Goal: Navigation & Orientation: Find specific page/section

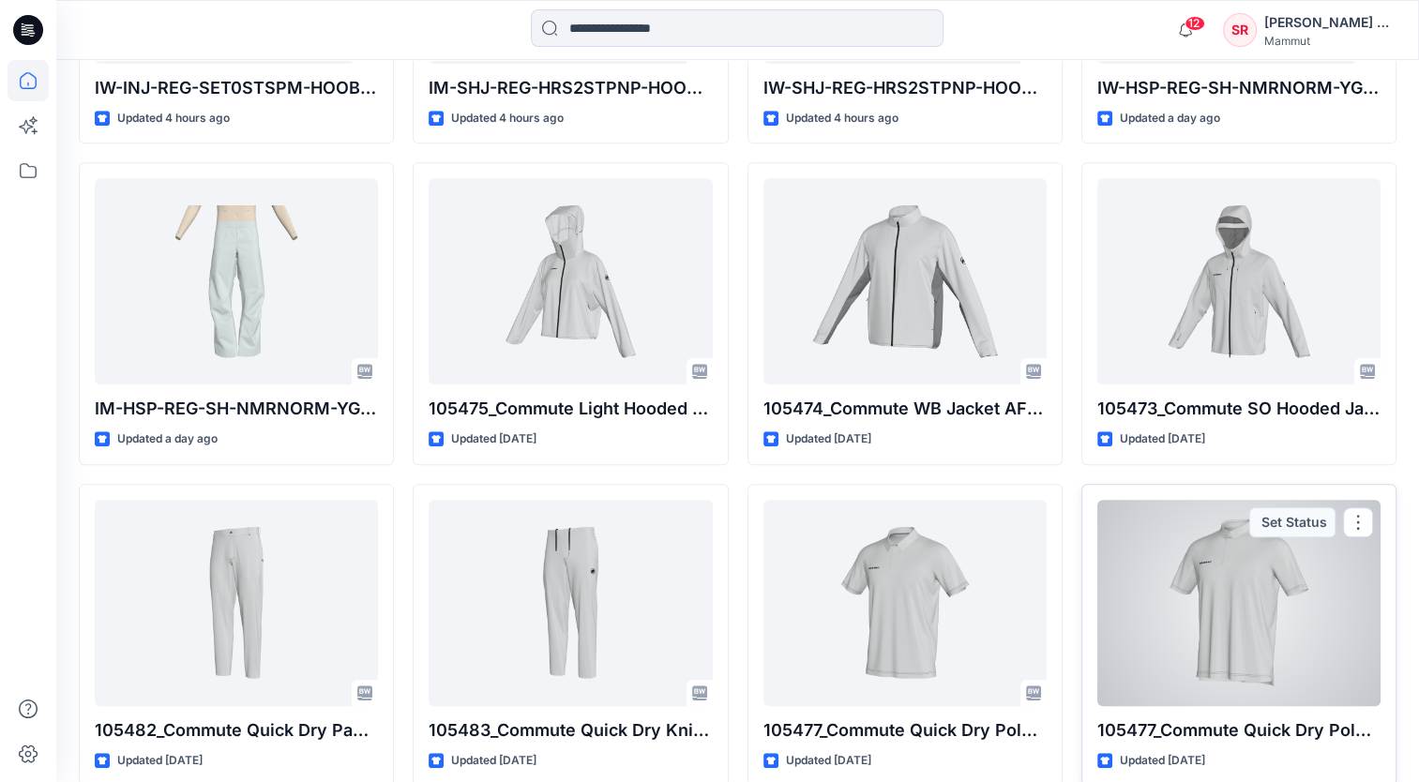
scroll to position [735, 0]
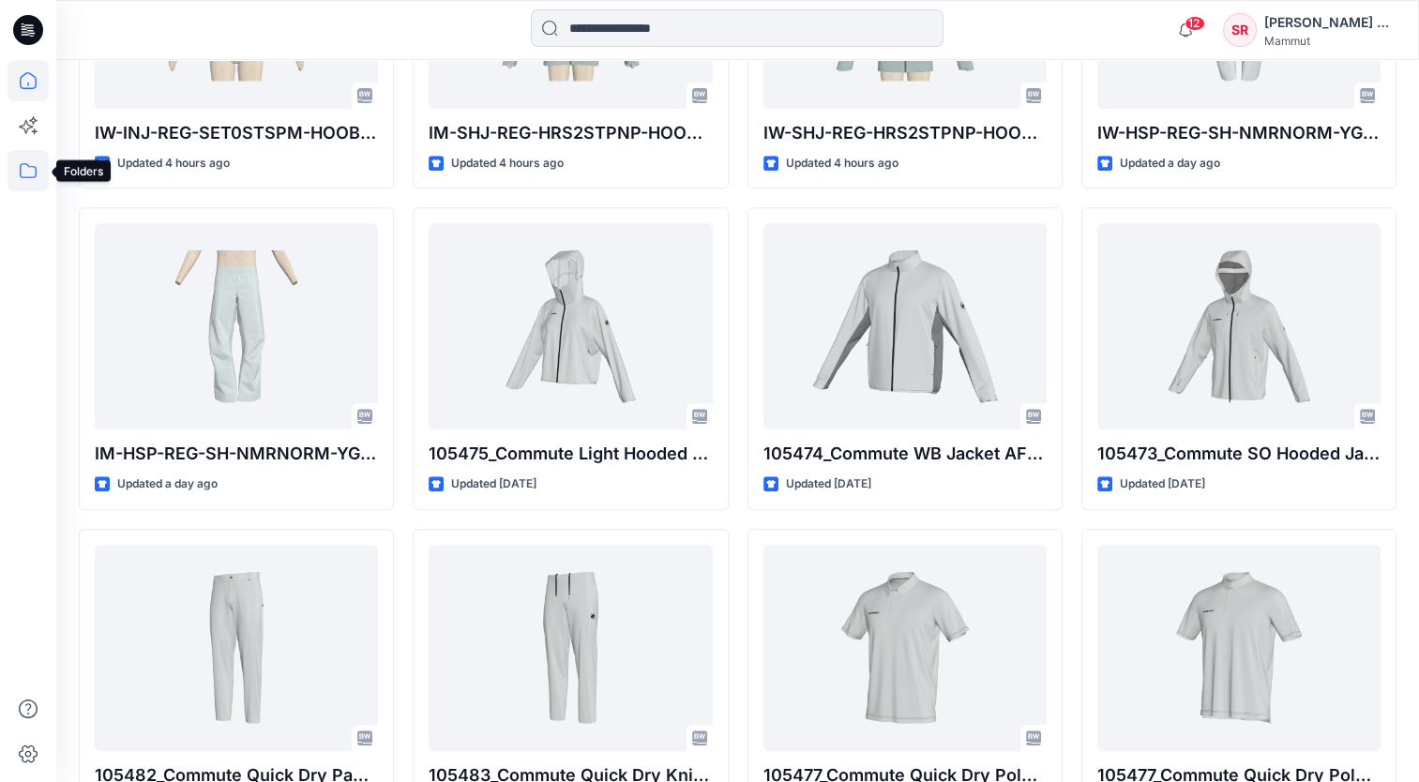
click at [30, 174] on icon at bounding box center [28, 170] width 41 height 41
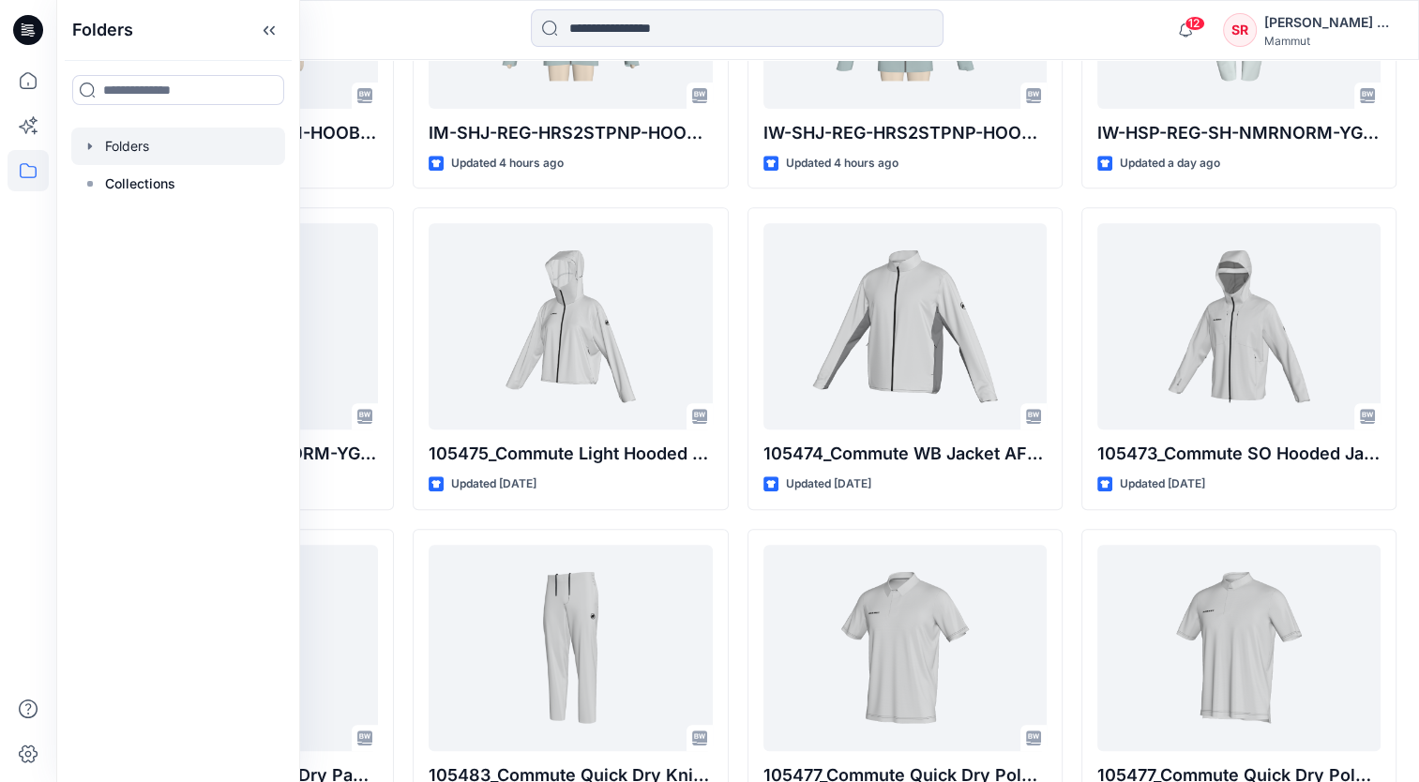
click at [72, 143] on div at bounding box center [178, 147] width 214 height 38
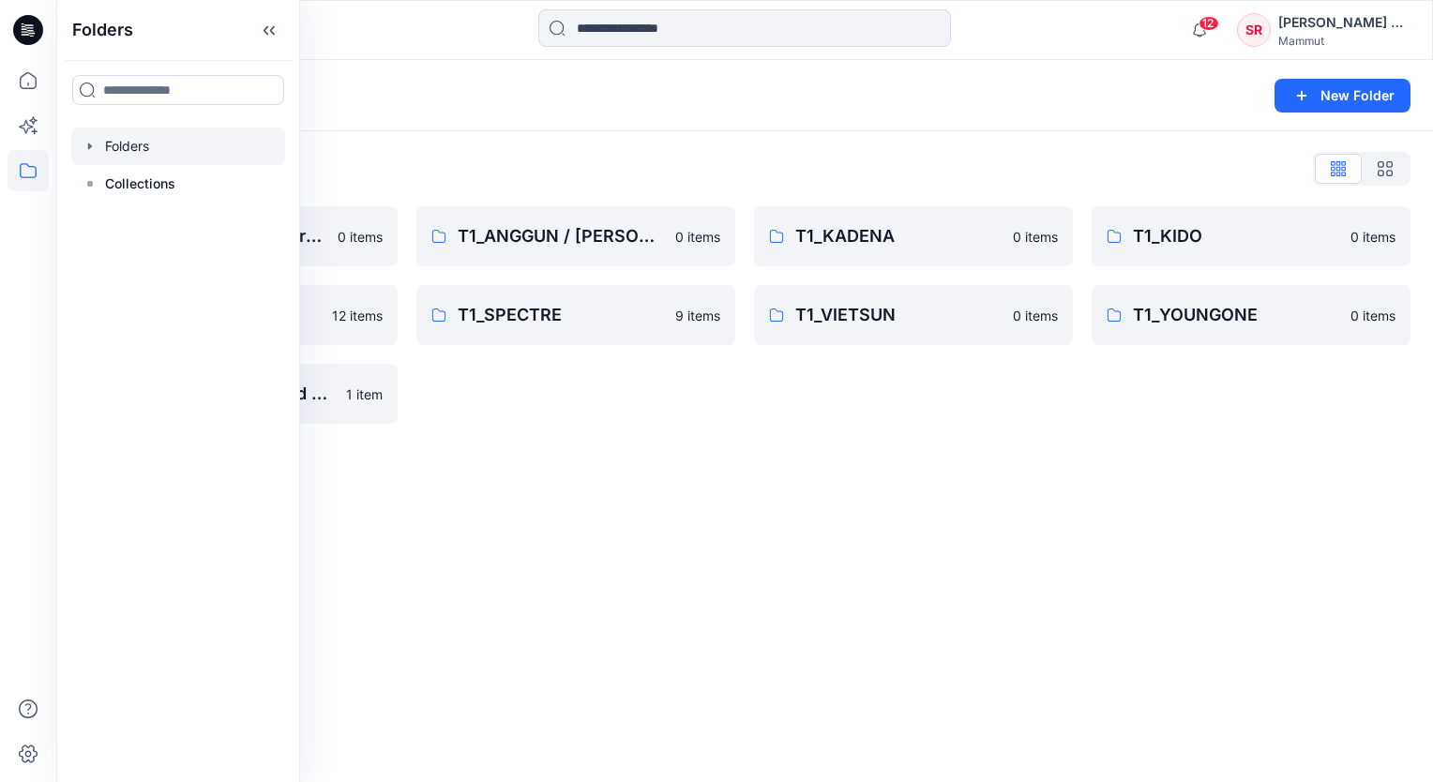
click at [577, 536] on div "Folders New Folder Folders List BASEPATTERN Western Fit 0 items T1_SLN 12 items…" at bounding box center [744, 421] width 1377 height 722
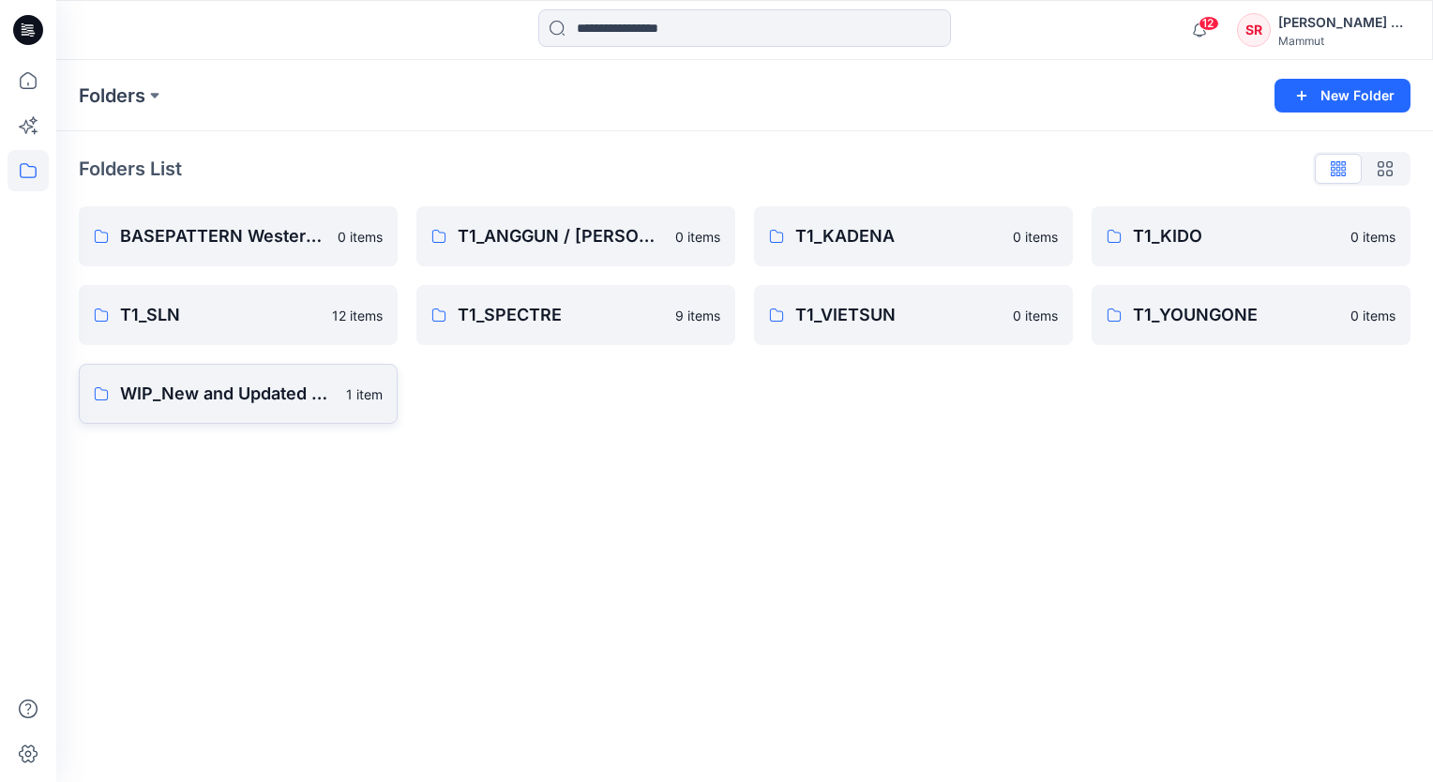
click at [270, 392] on p "WIP_New and Updated Base Pattern" at bounding box center [227, 394] width 215 height 26
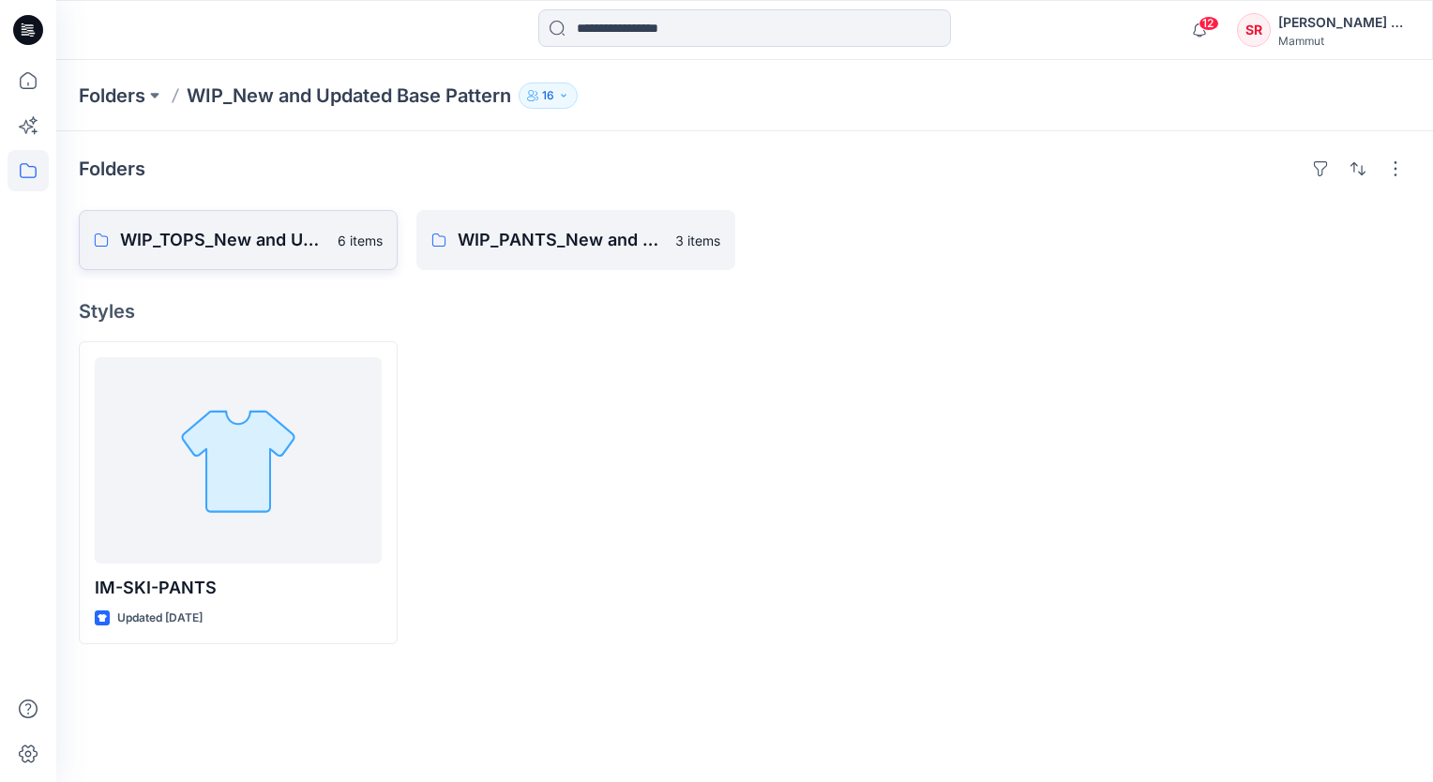
click at [293, 247] on p "WIP_TOPS_New and Updated Base Patterns" at bounding box center [223, 240] width 206 height 26
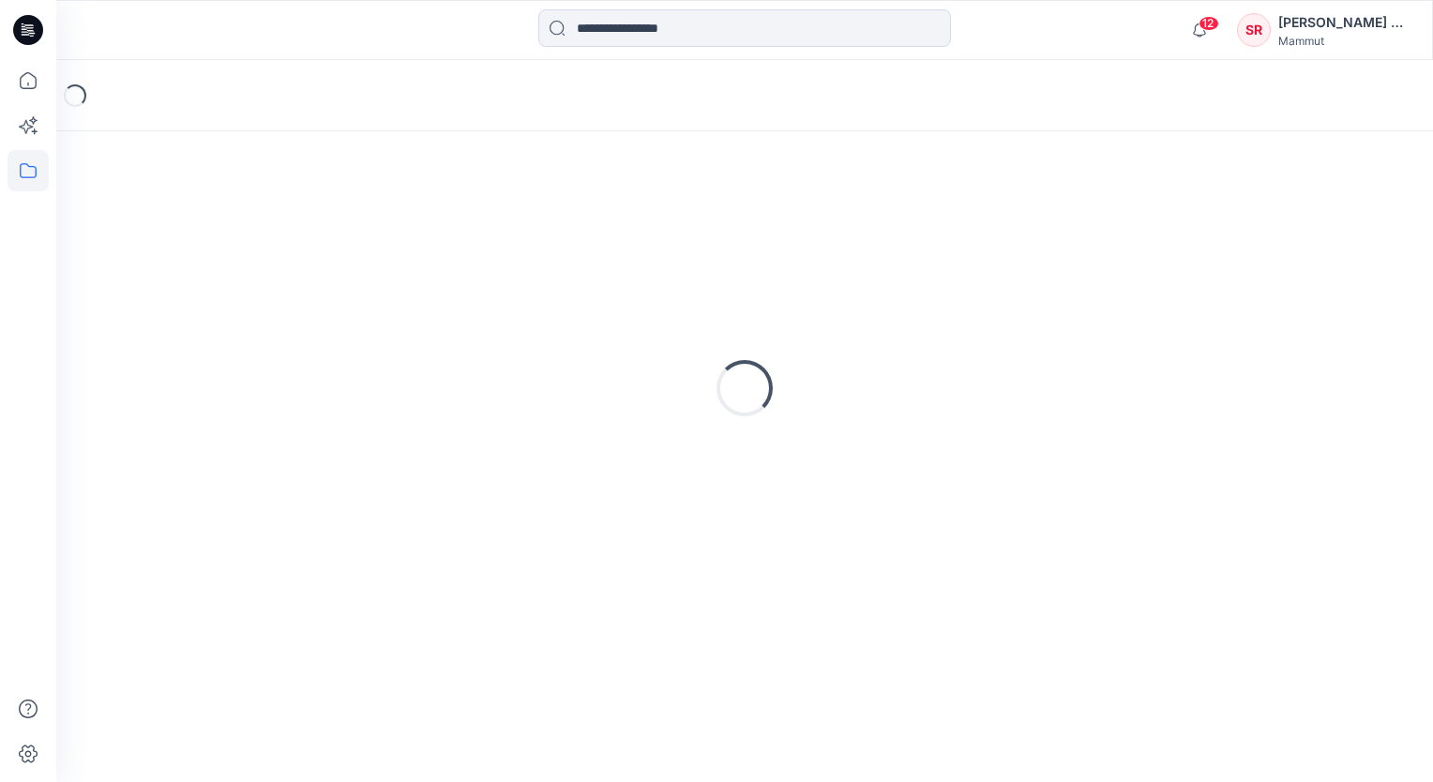
click at [293, 247] on div "Loading..." at bounding box center [745, 388] width 1332 height 469
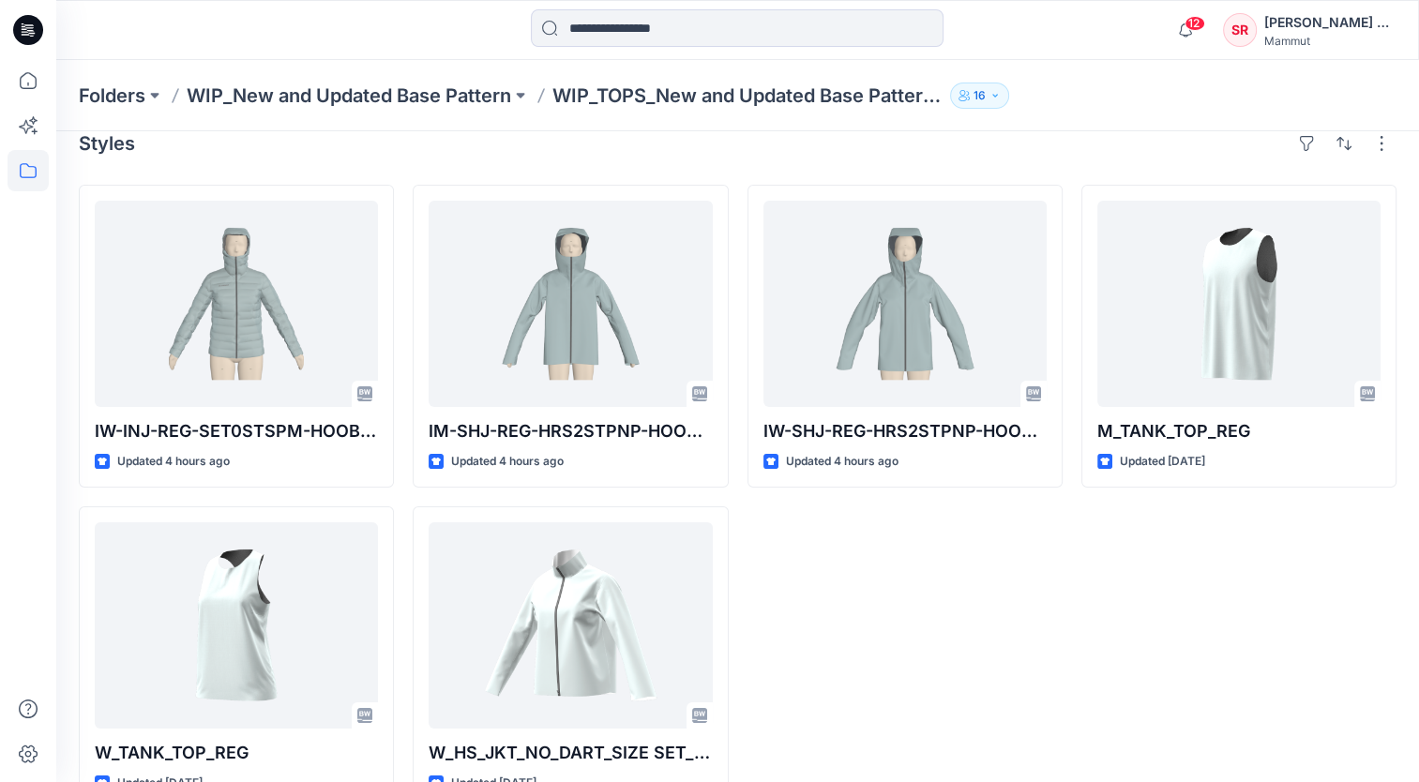
scroll to position [26, 0]
click at [335, 85] on p "WIP_New and Updated Base Pattern" at bounding box center [349, 96] width 325 height 26
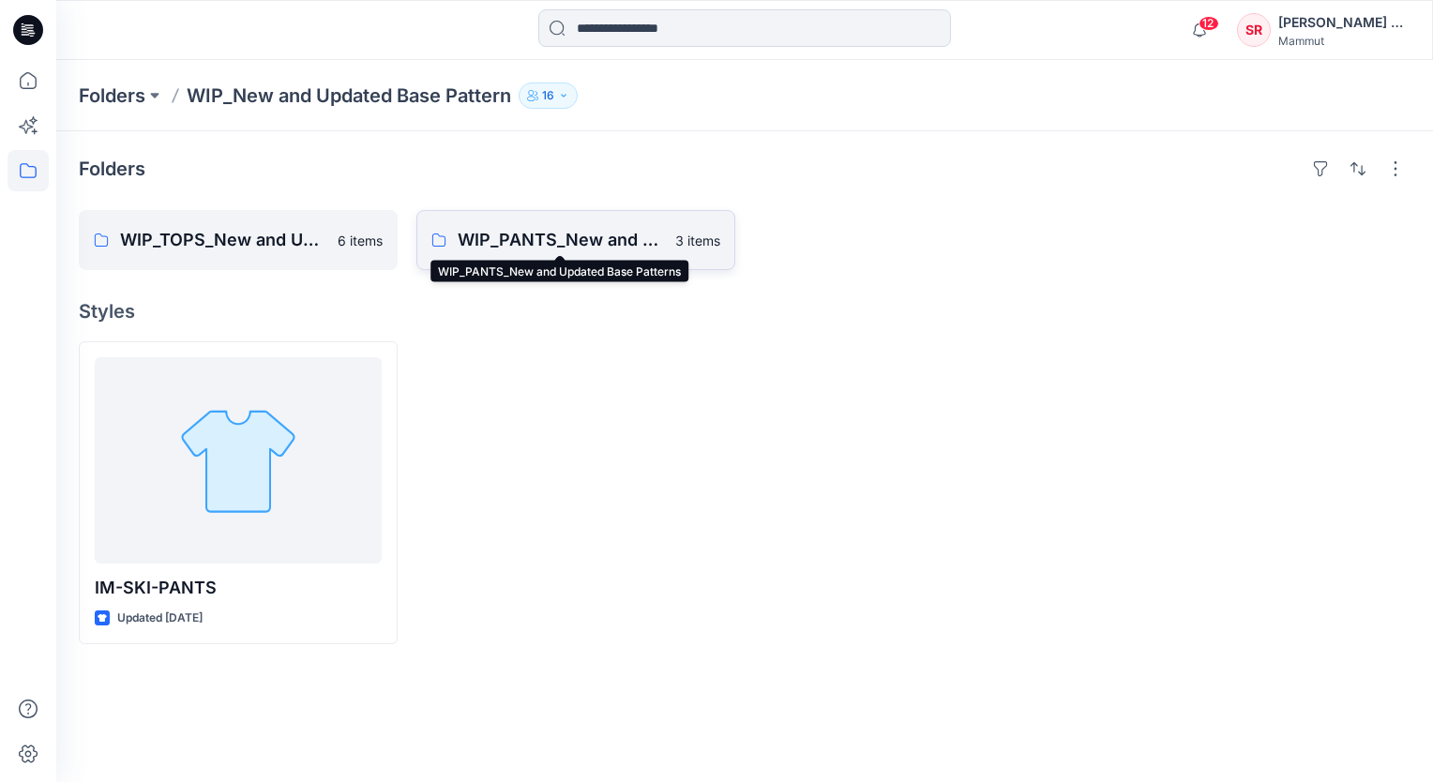
click at [476, 248] on p "WIP_PANTS_New and Updated Base Patterns" at bounding box center [561, 240] width 206 height 26
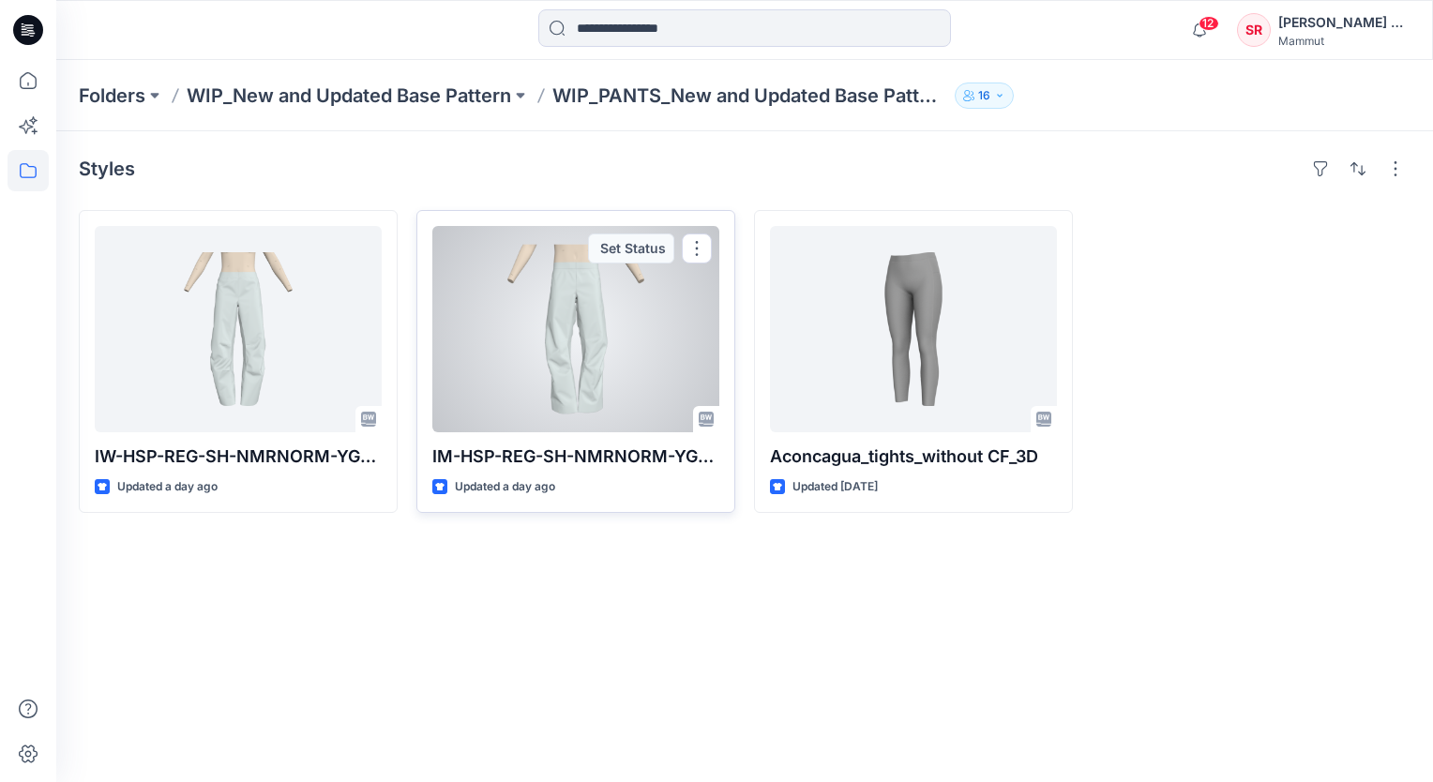
click at [552, 364] on div at bounding box center [575, 329] width 287 height 206
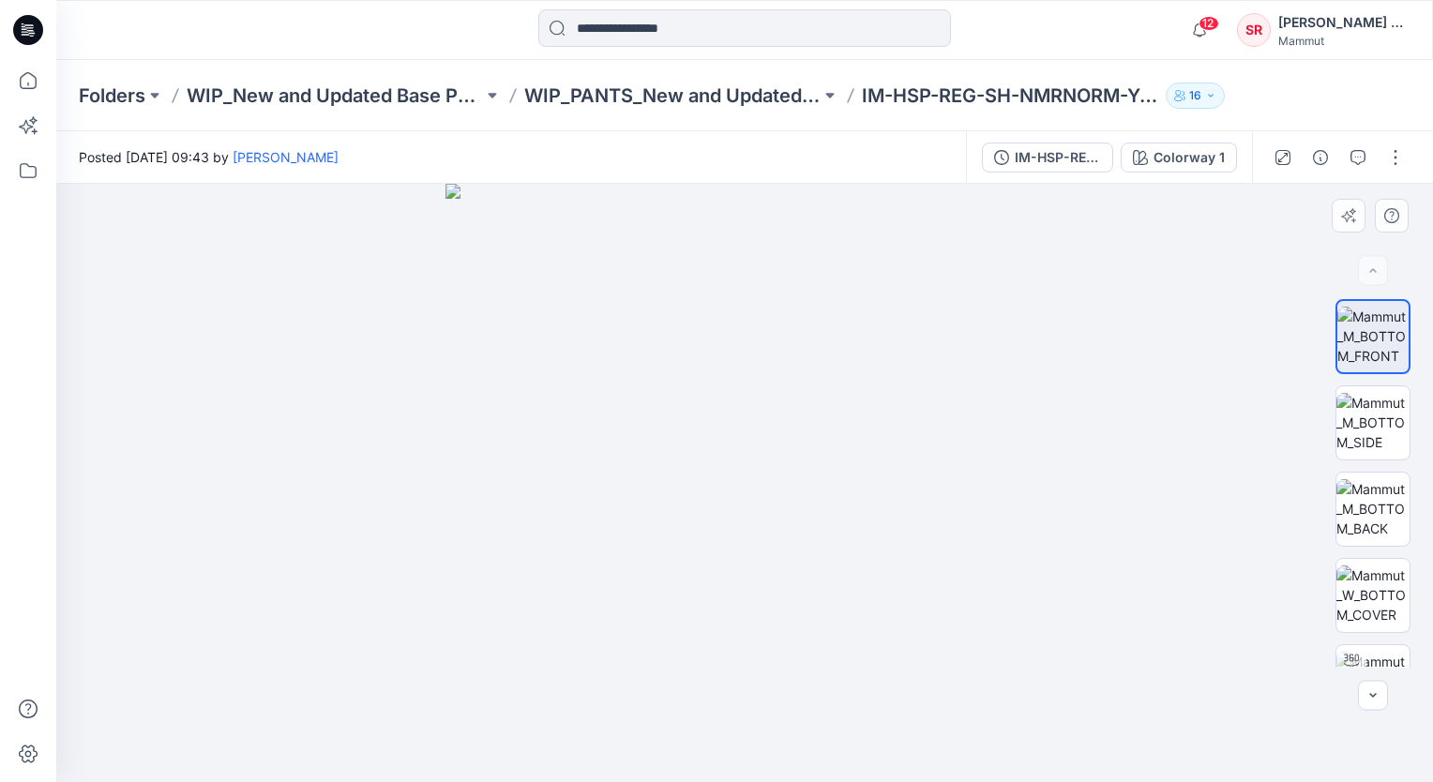
click at [302, 521] on div at bounding box center [744, 483] width 1377 height 598
click at [422, 94] on p "WIP_New and Updated Base Pattern" at bounding box center [335, 96] width 296 height 26
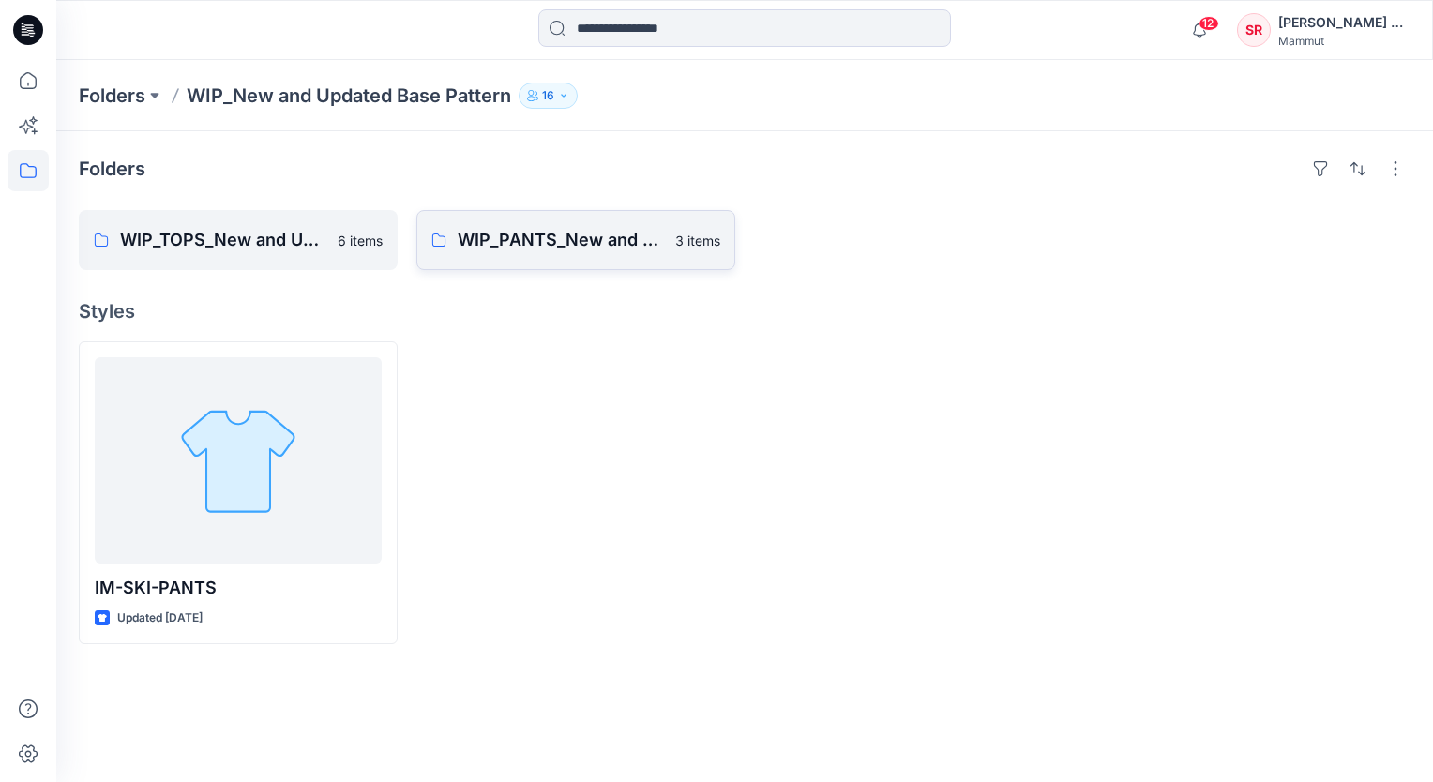
click at [555, 254] on link "WIP_PANTS_New and Updated Base Patterns 3 items" at bounding box center [575, 240] width 319 height 60
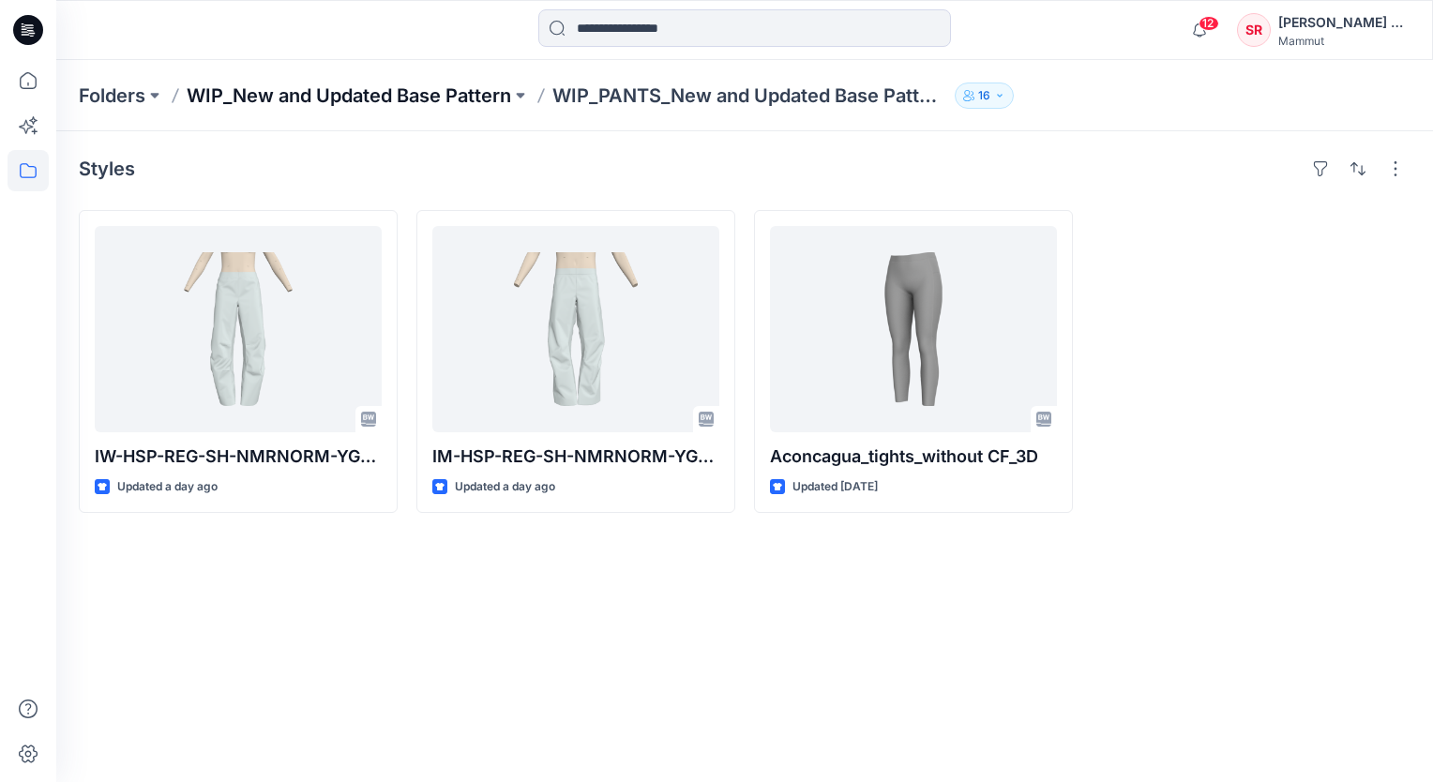
click at [399, 100] on p "WIP_New and Updated Base Pattern" at bounding box center [349, 96] width 325 height 26
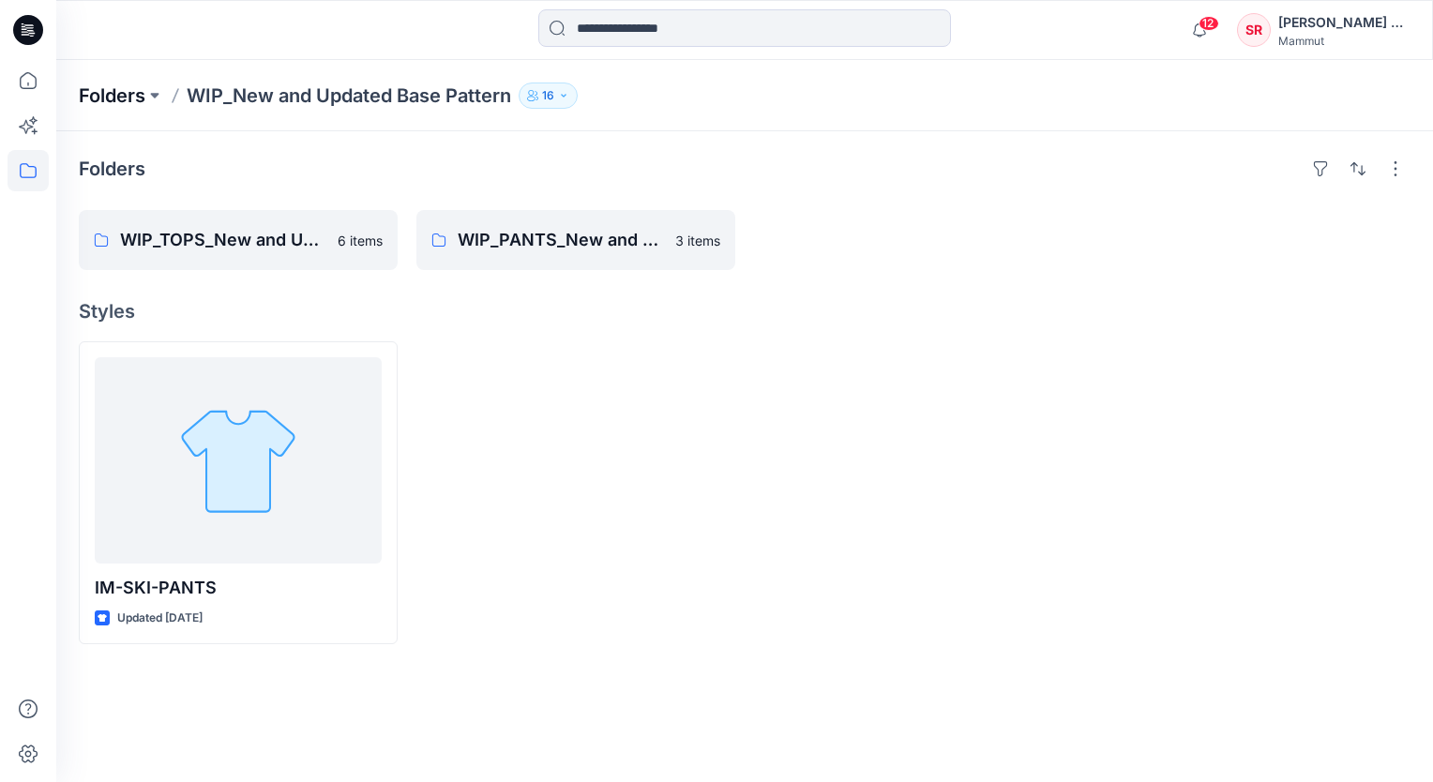
click at [120, 97] on p "Folders" at bounding box center [112, 96] width 67 height 26
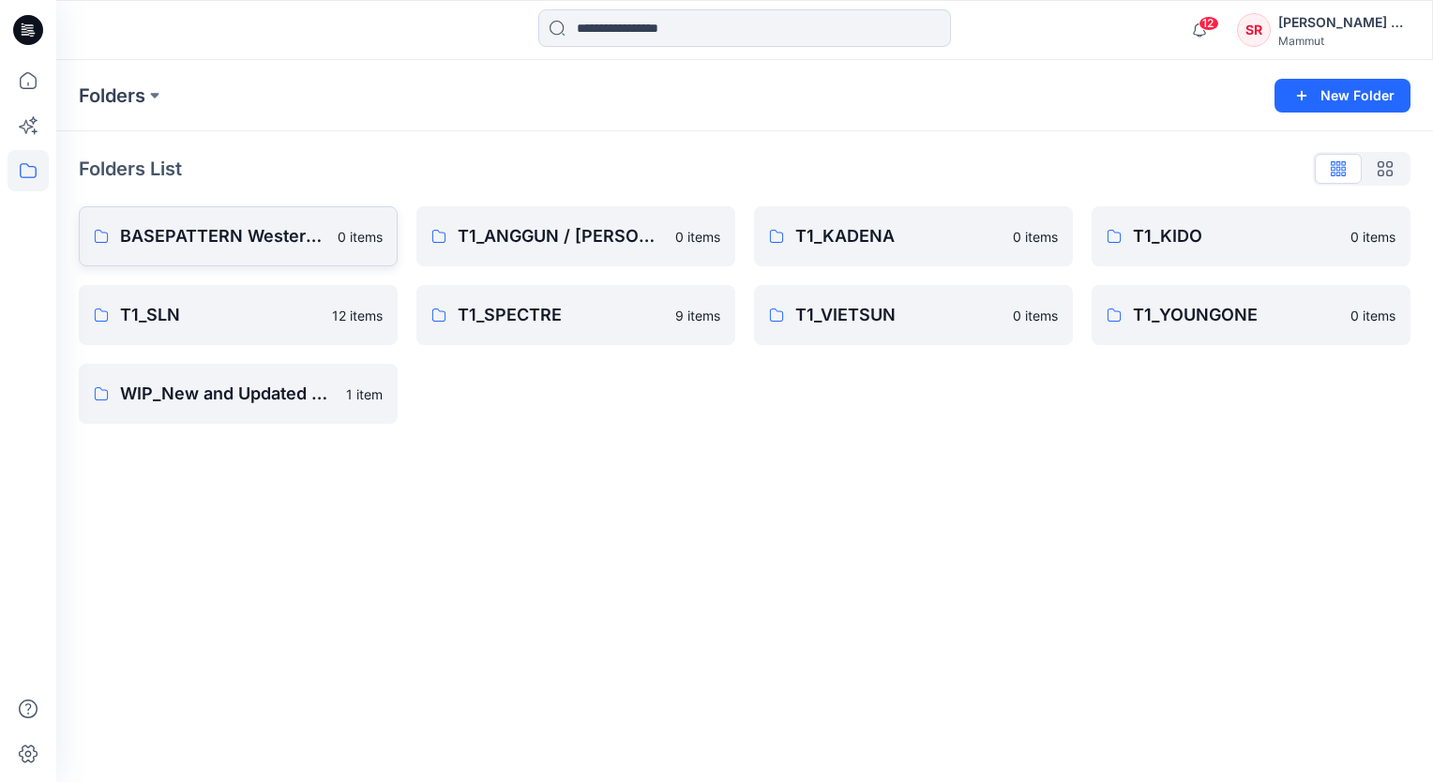
click at [261, 226] on p "BASEPATTERN Western Fit" at bounding box center [223, 236] width 206 height 26
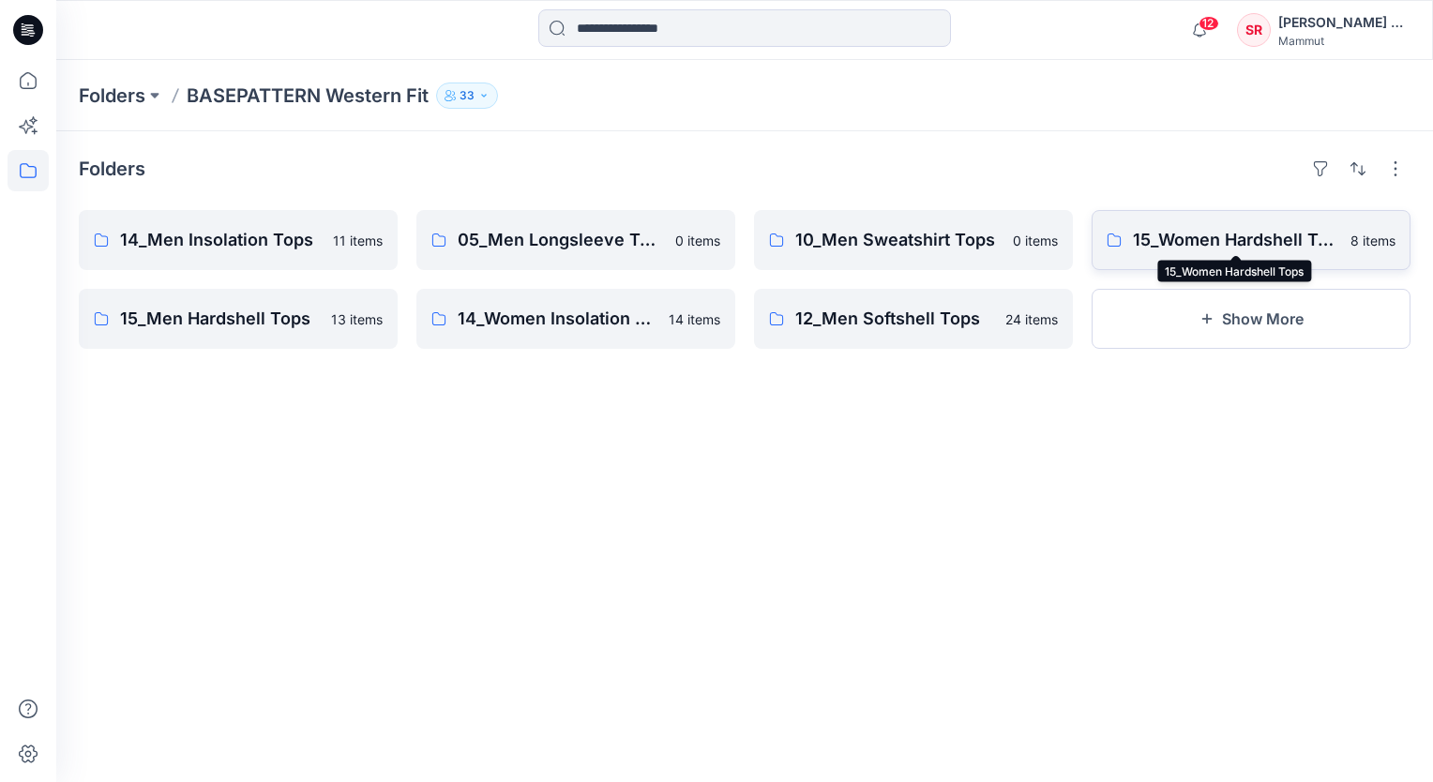
click at [1172, 249] on p "15_Women Hardshell Tops" at bounding box center [1236, 240] width 206 height 26
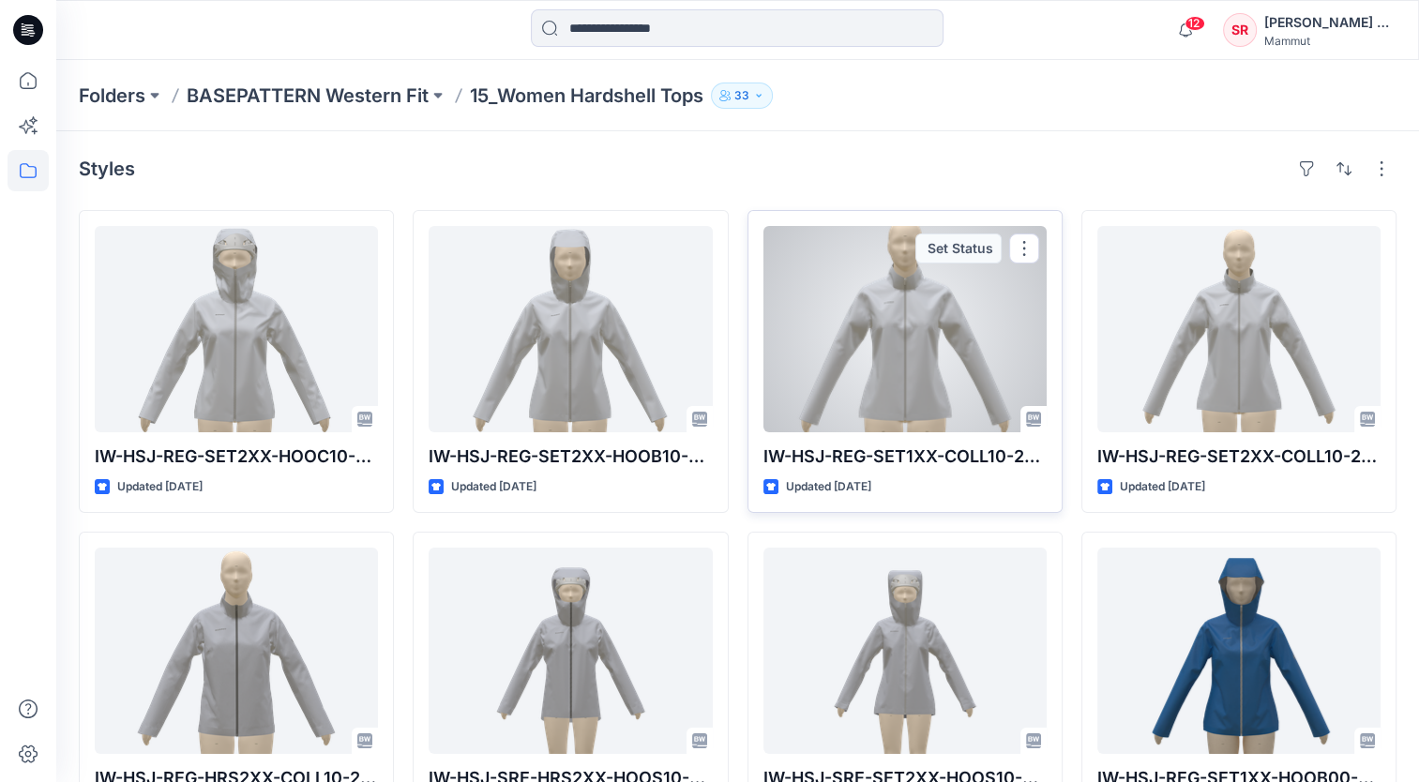
scroll to position [72, 0]
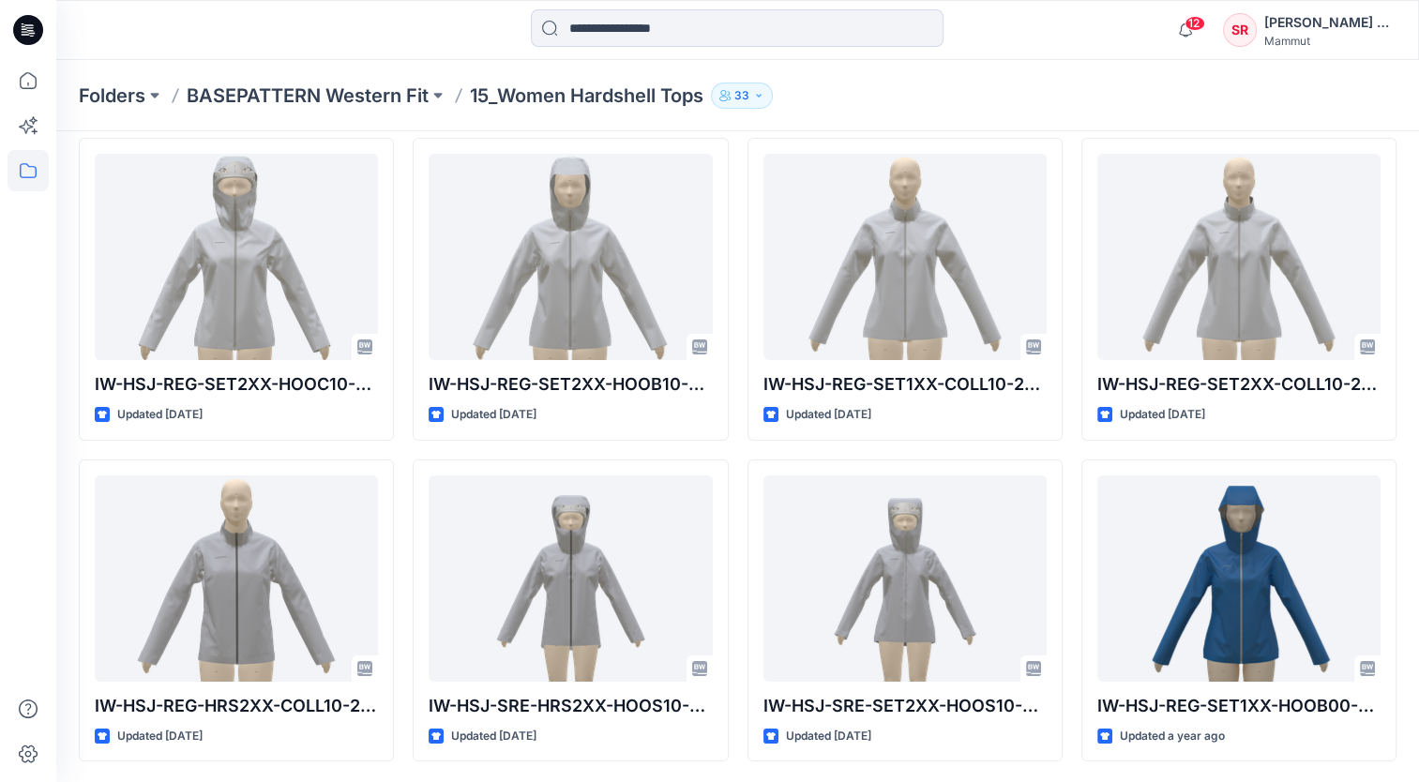
click at [966, 93] on div "Folders BASEPATTERN Western Fit 15_Women Hardshell Tops 33" at bounding box center [665, 96] width 1172 height 26
click at [386, 97] on p "BASEPATTERN Western Fit" at bounding box center [308, 96] width 242 height 26
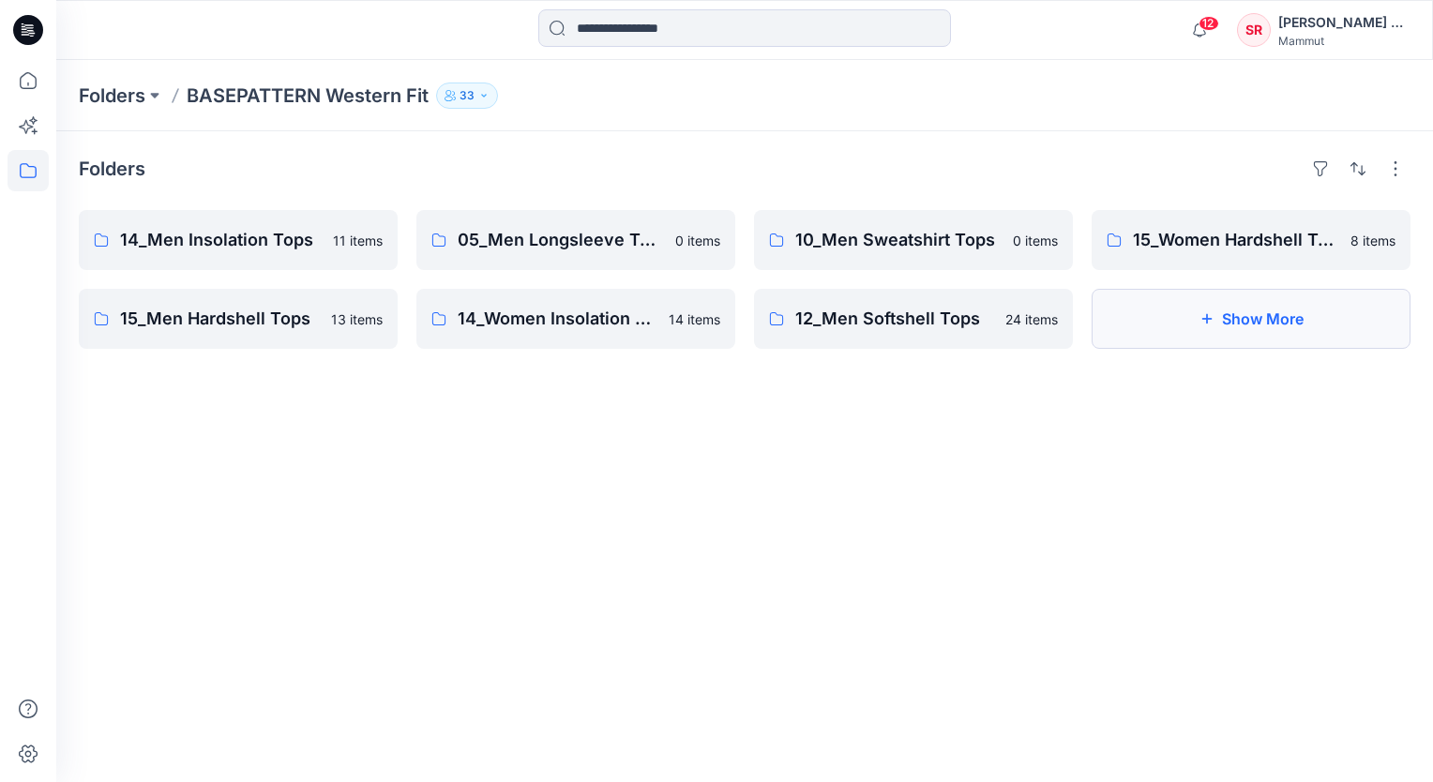
click at [1099, 318] on button "Show More" at bounding box center [1251, 319] width 319 height 60
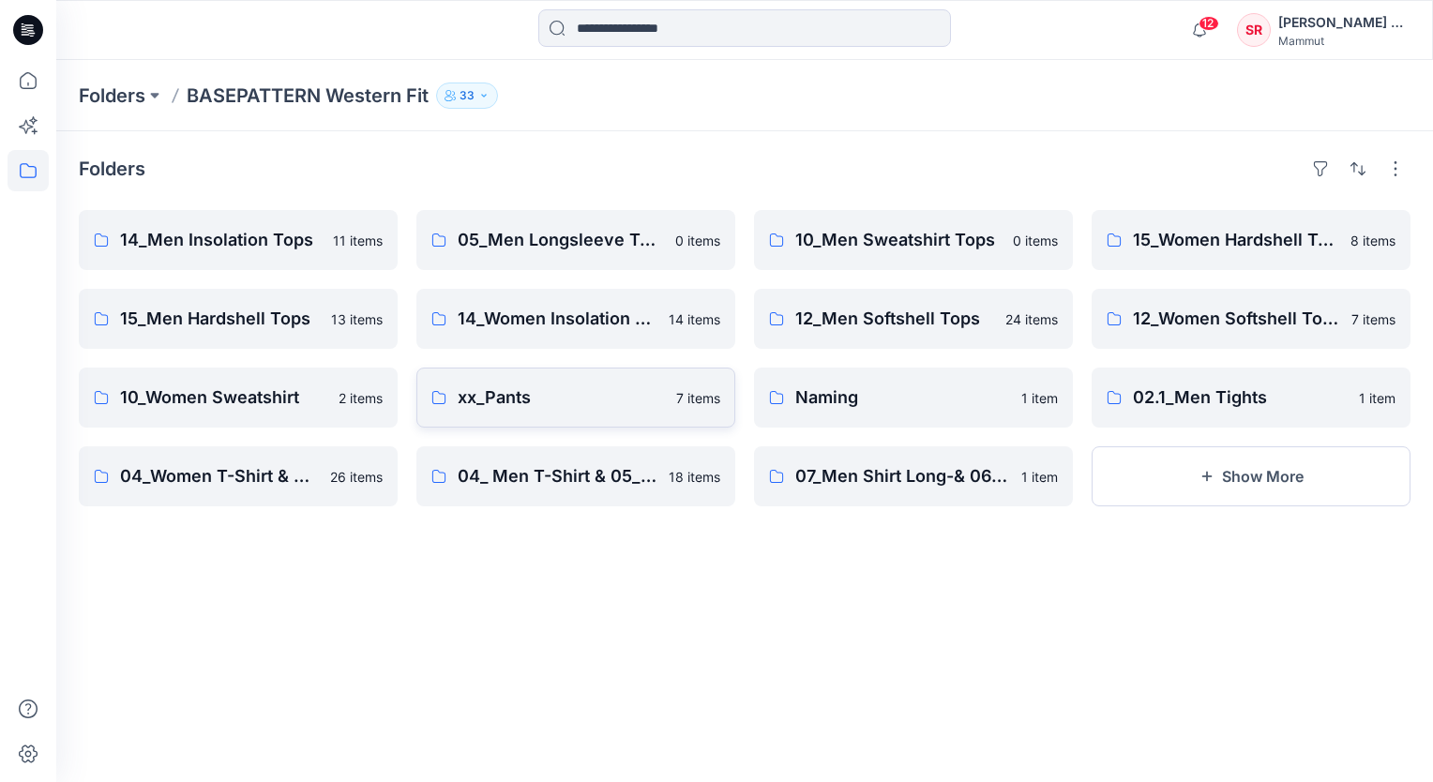
click at [601, 406] on p "xx_Pants" at bounding box center [561, 398] width 207 height 26
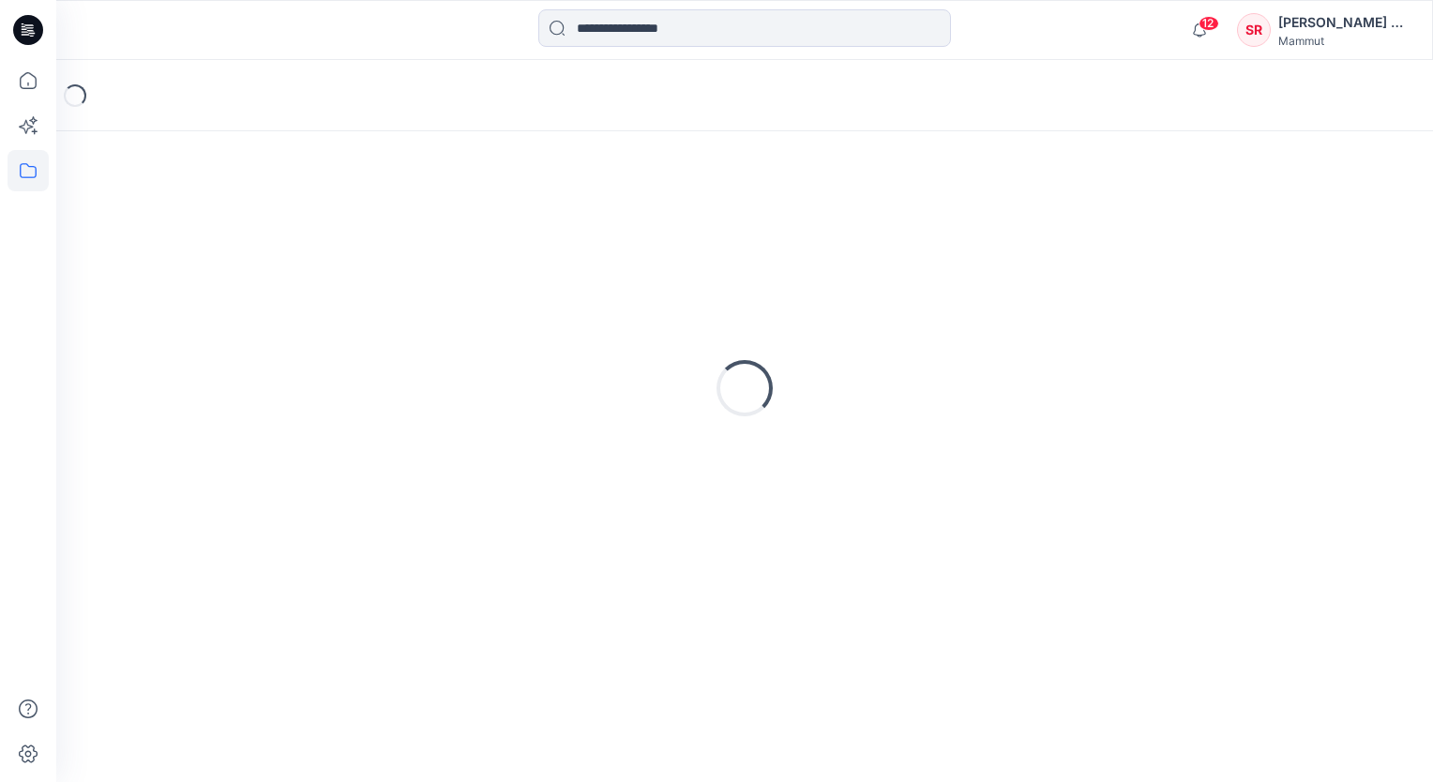
click at [601, 406] on div "Loading..." at bounding box center [745, 388] width 1332 height 469
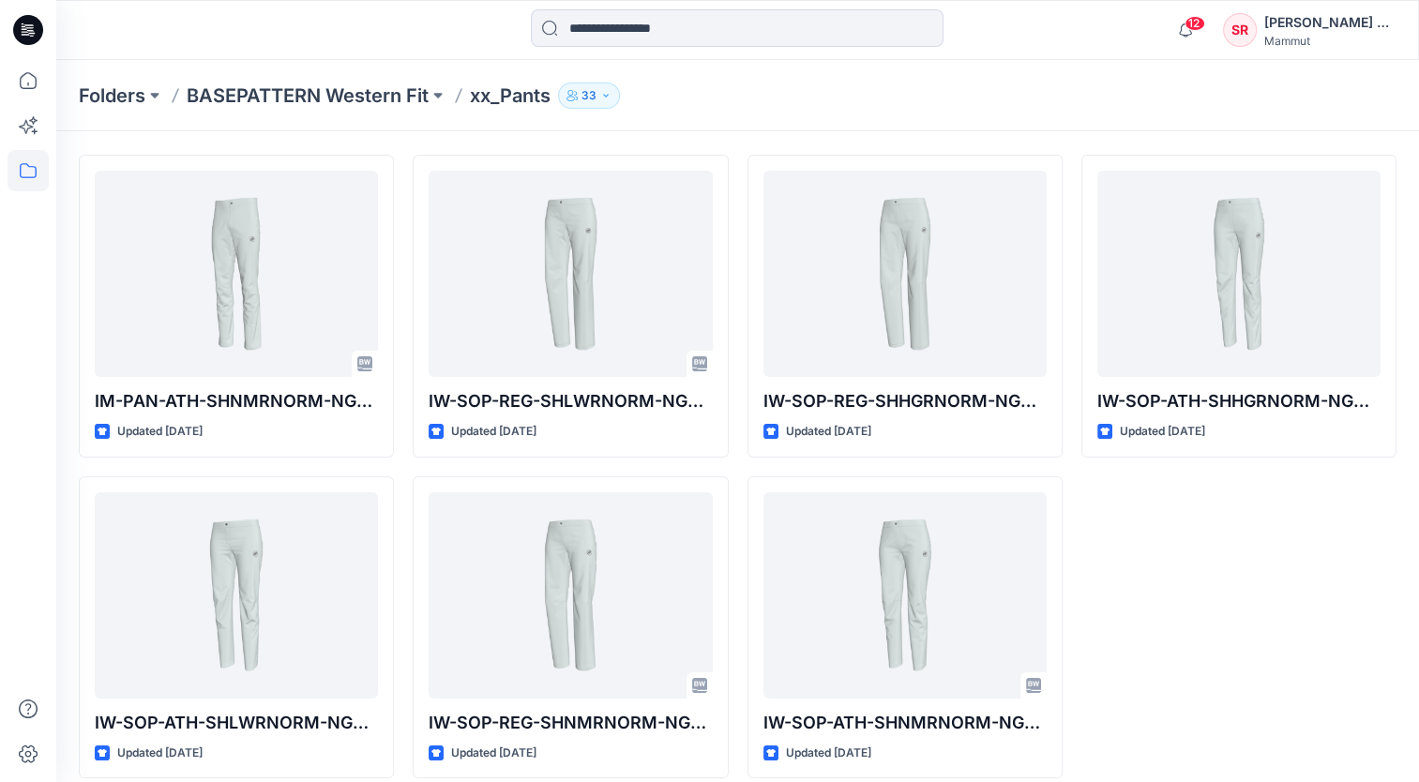
scroll to position [56, 0]
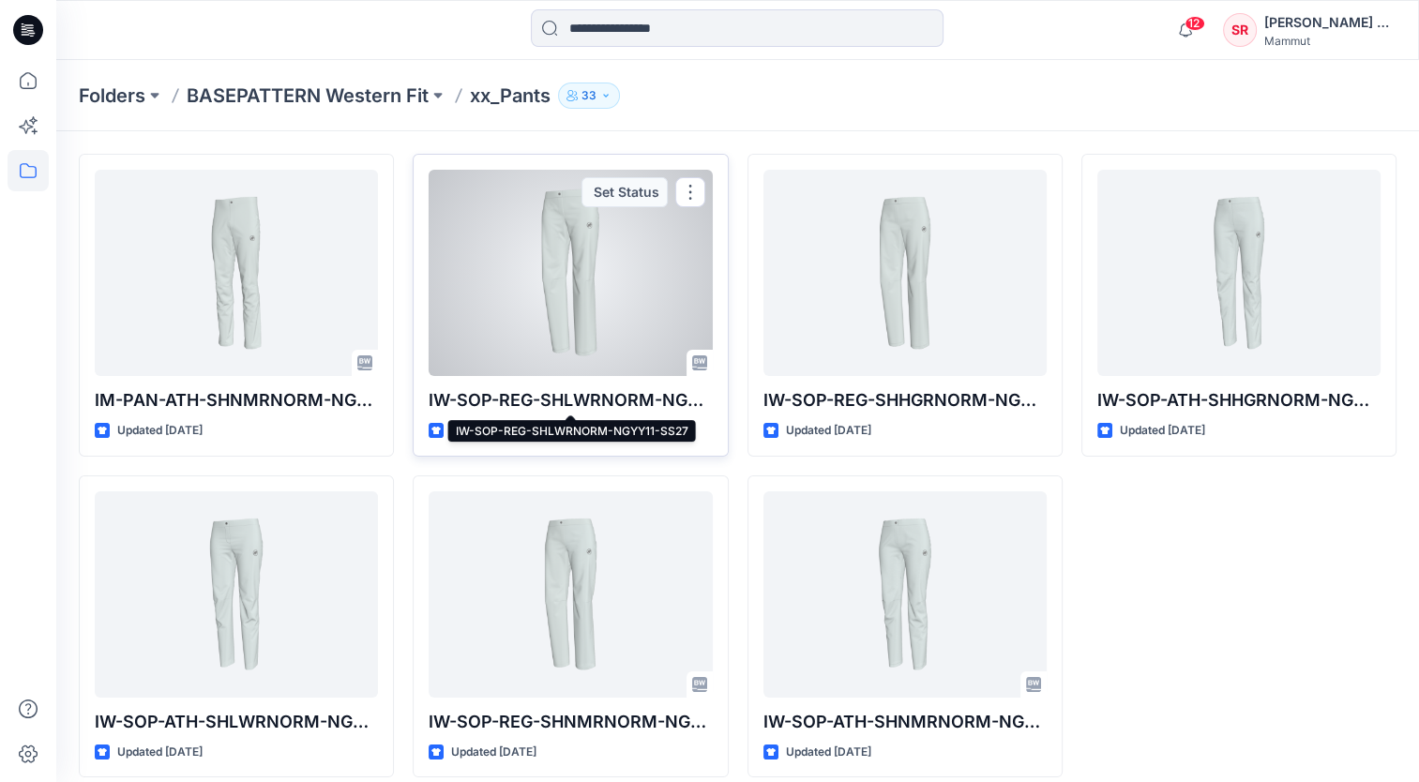
click at [547, 396] on p "IW-SOP-REG-SHLWRNORM-NGYY11-SS27" at bounding box center [570, 400] width 283 height 26
click at [556, 321] on div at bounding box center [570, 273] width 283 height 206
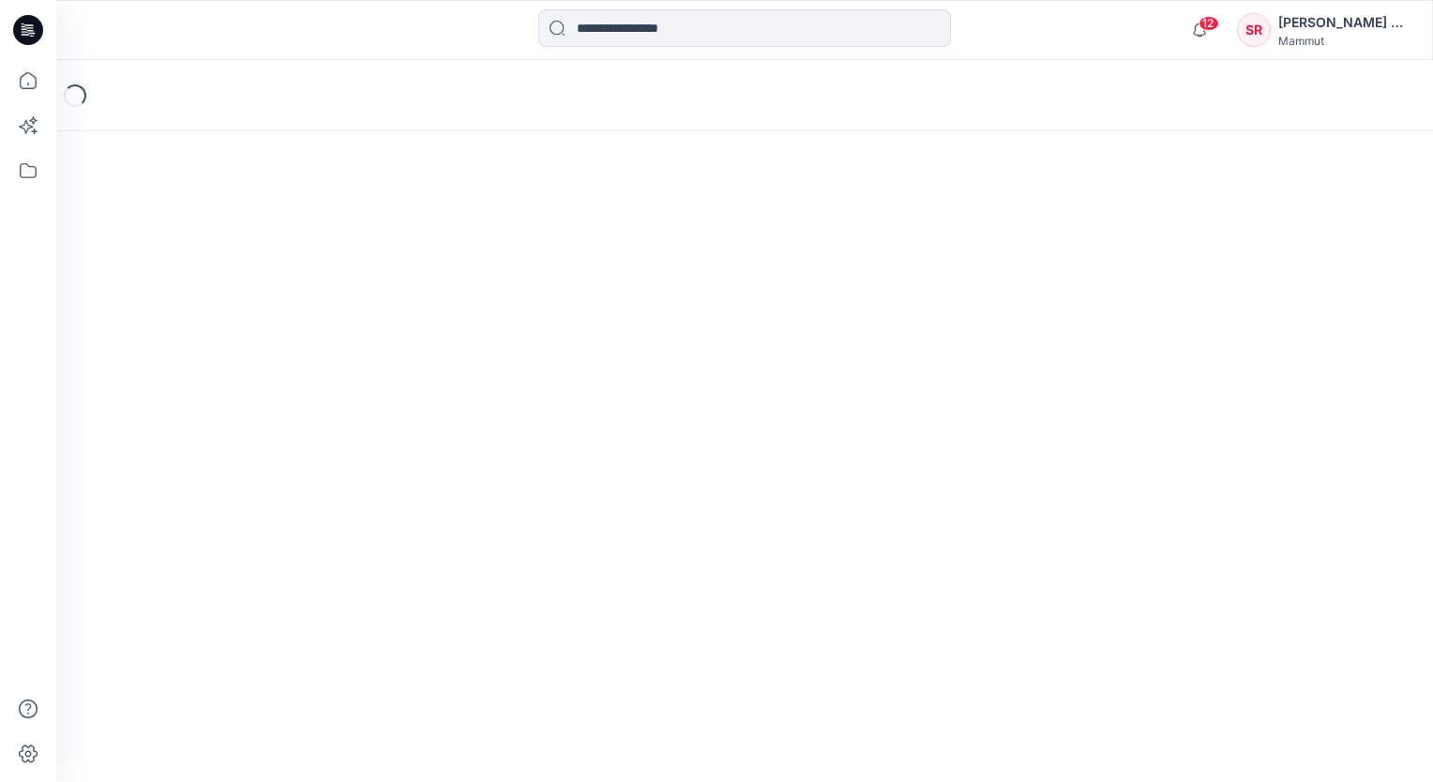
click at [556, 321] on div "Loading..." at bounding box center [744, 421] width 1377 height 722
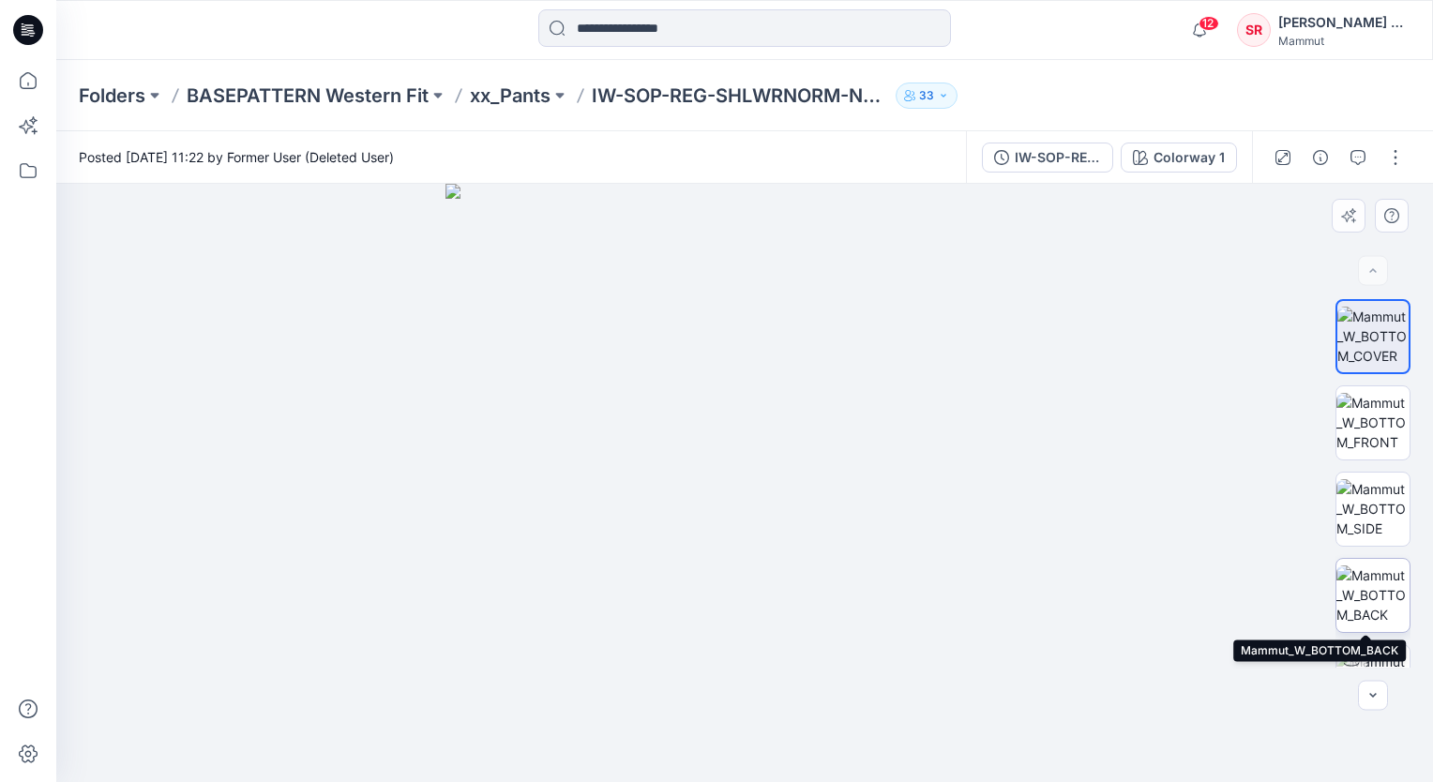
click at [1386, 577] on img at bounding box center [1373, 595] width 73 height 59
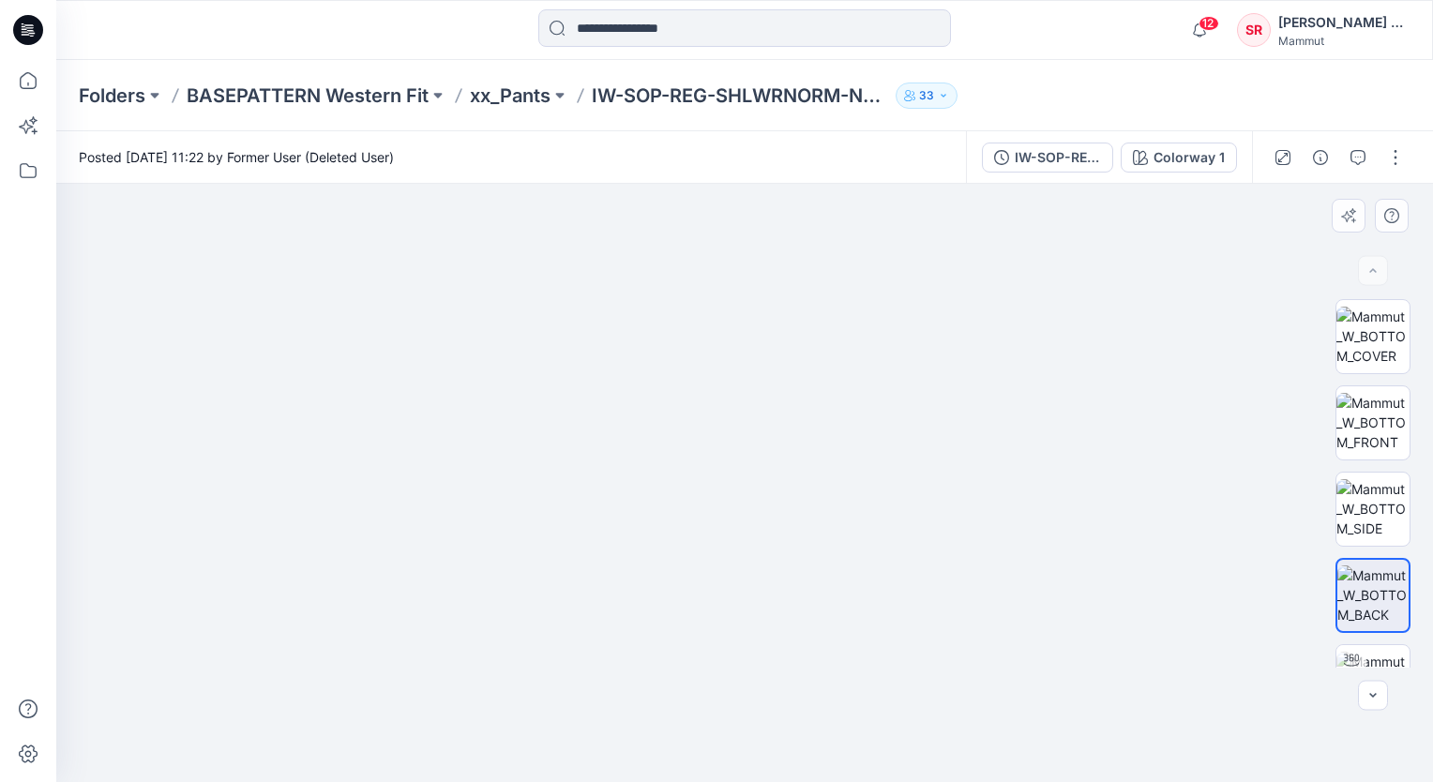
drag, startPoint x: 660, startPoint y: 344, endPoint x: 645, endPoint y: 534, distance: 190.1
click at [645, 534] on img at bounding box center [744, 410] width 1275 height 748
click at [1352, 425] on img at bounding box center [1373, 422] width 73 height 59
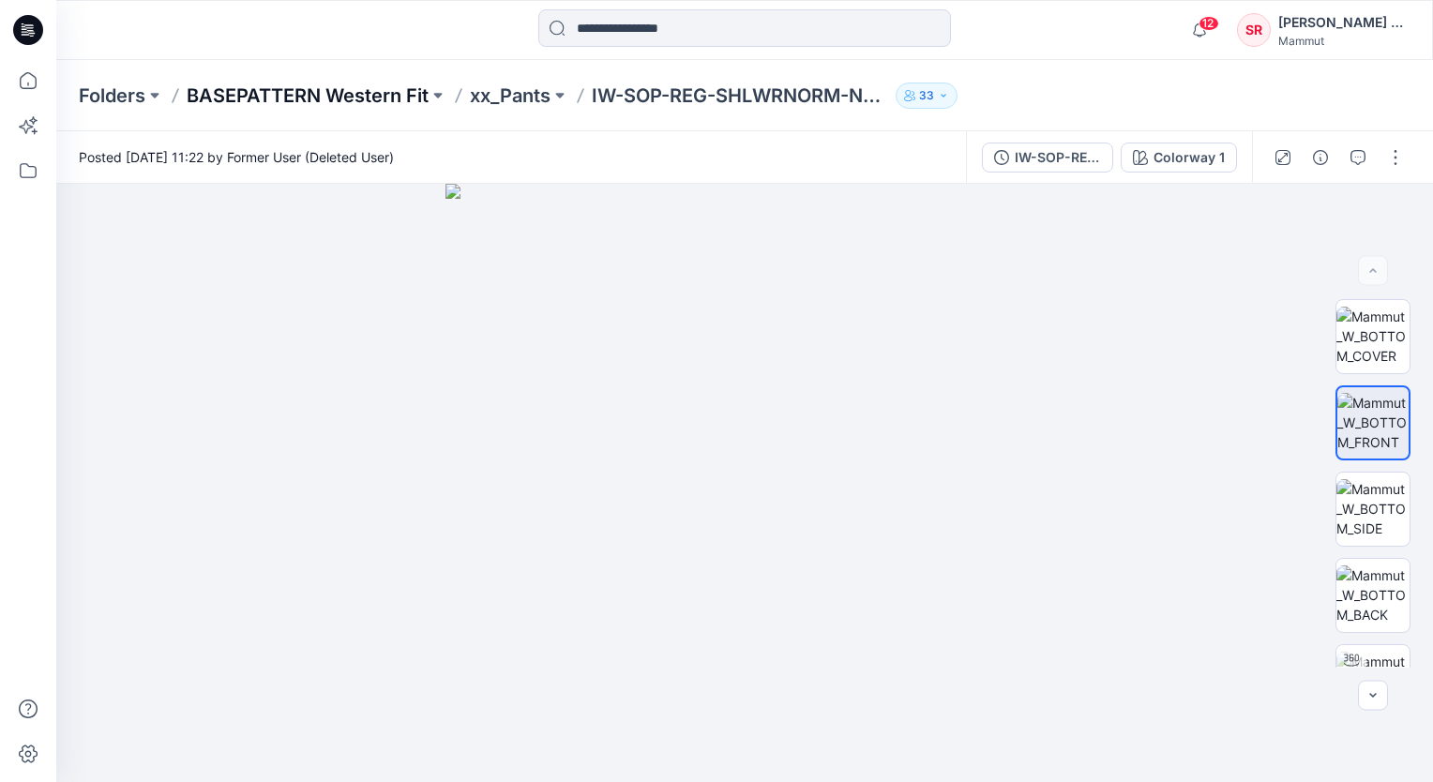
click at [312, 83] on p "BASEPATTERN Western Fit" at bounding box center [308, 96] width 242 height 26
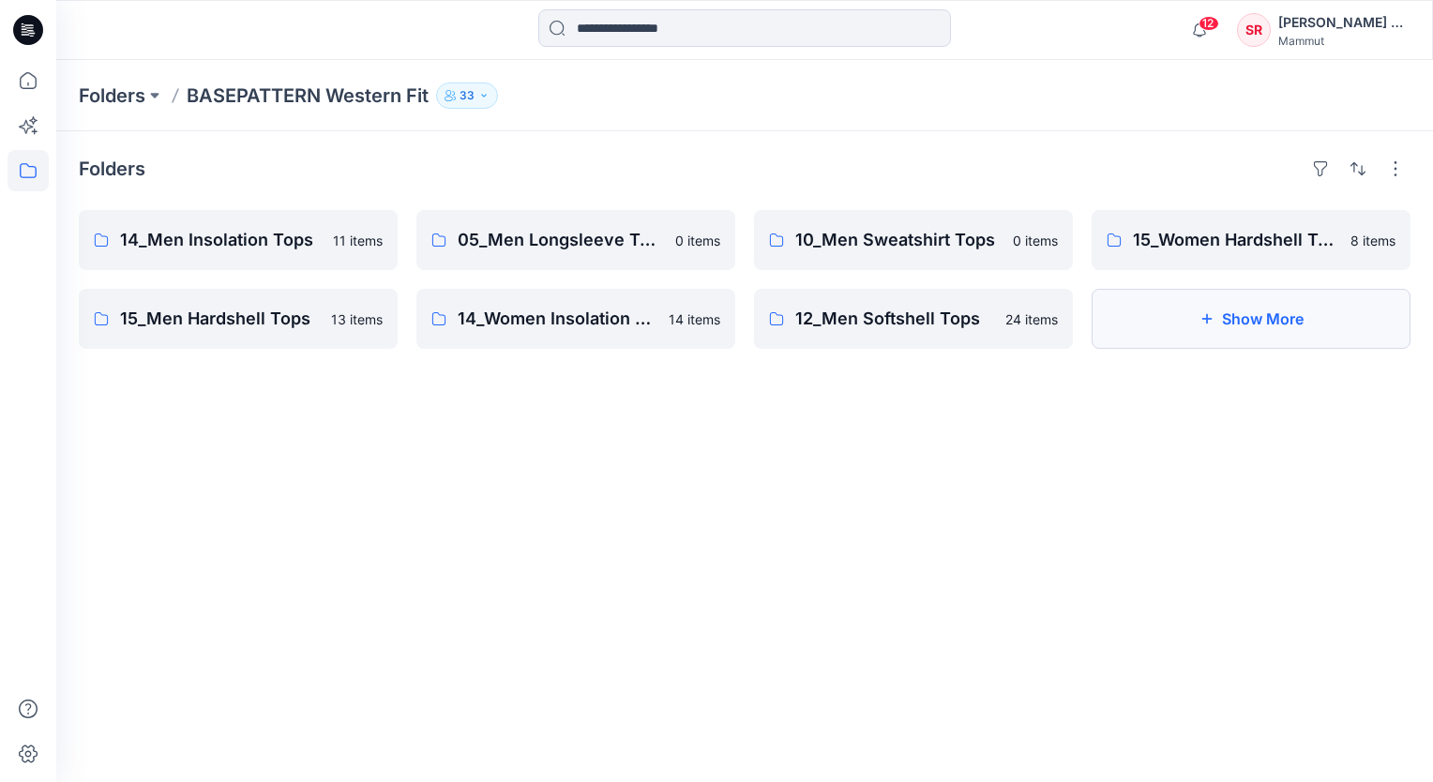
click at [1200, 323] on icon "button" at bounding box center [1207, 318] width 15 height 15
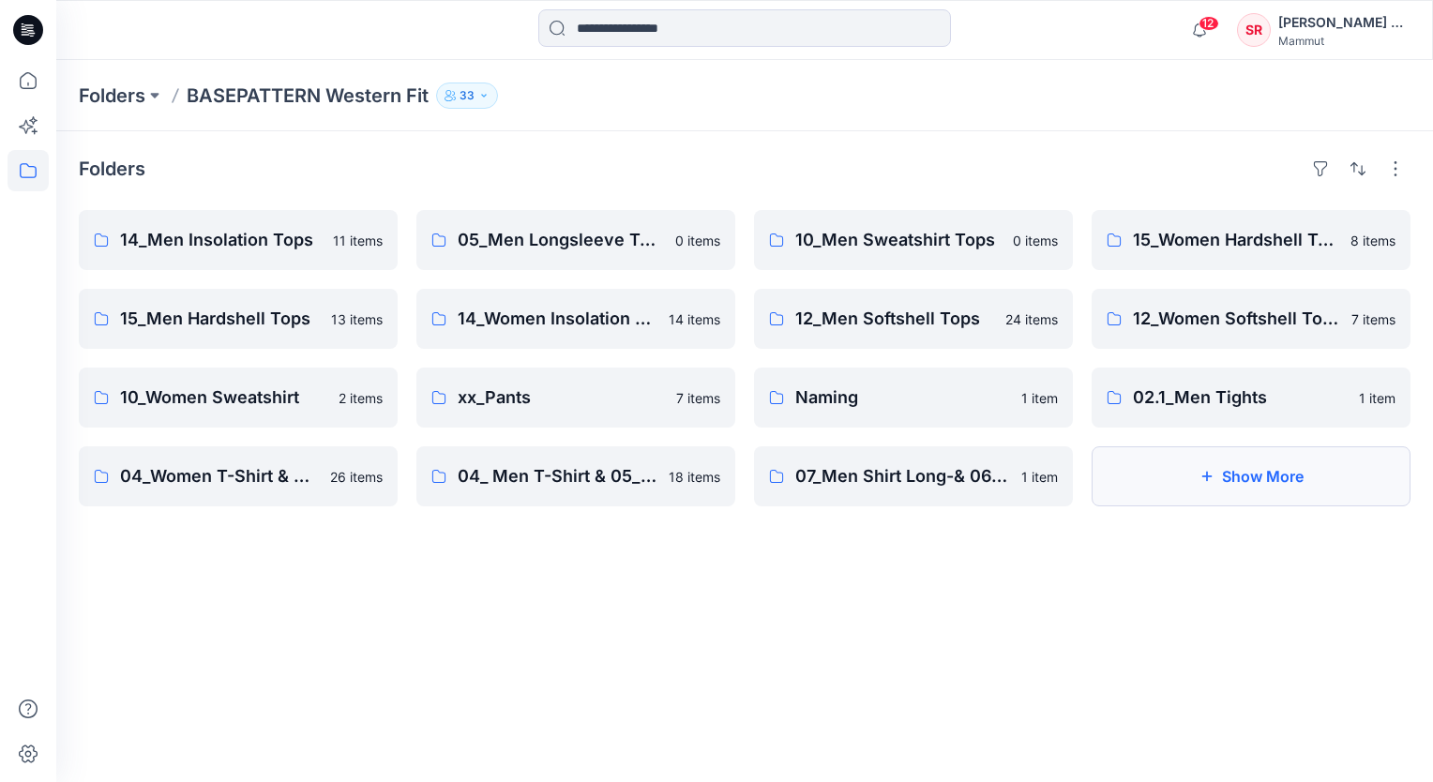
click at [1245, 481] on button "Show More" at bounding box center [1251, 476] width 319 height 60
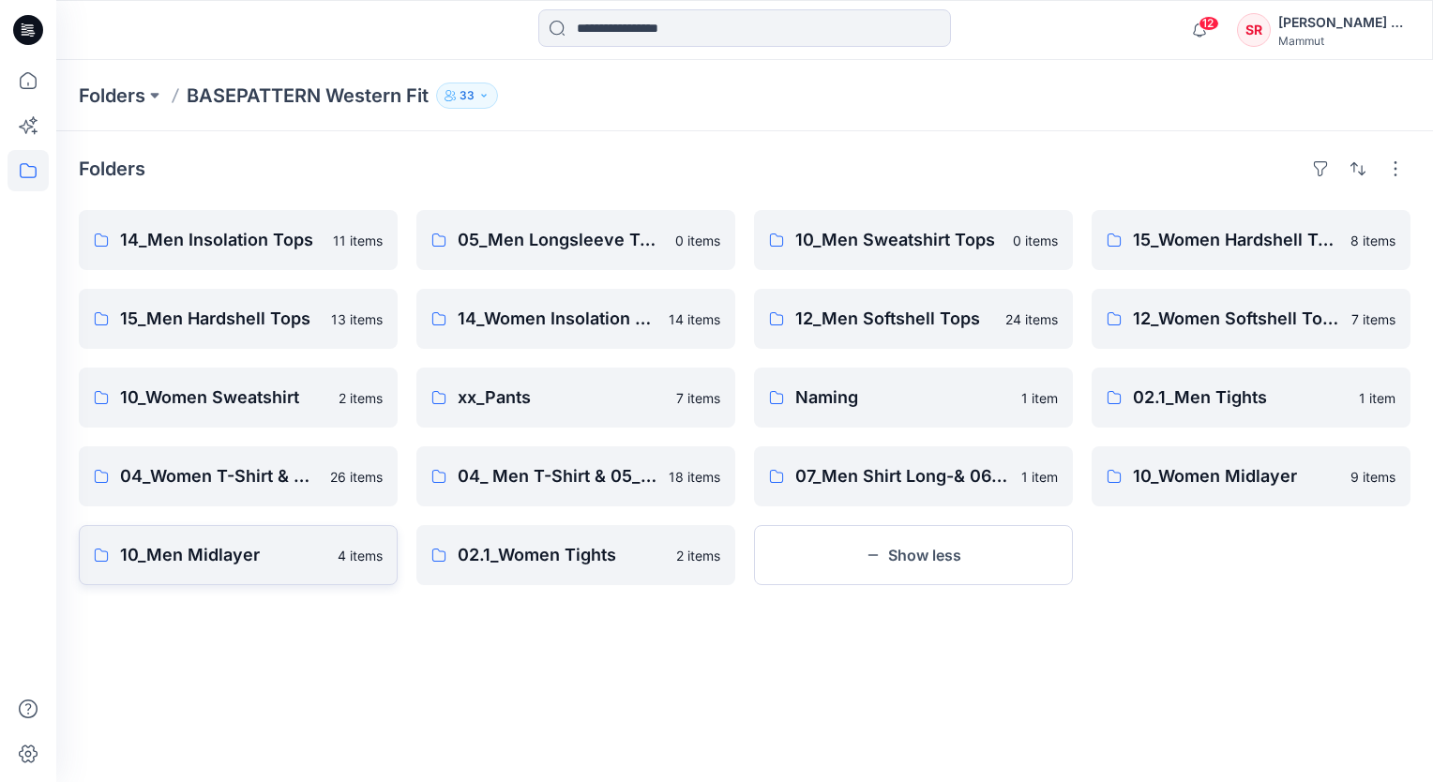
click at [228, 558] on p "10_Men Midlayer" at bounding box center [223, 555] width 206 height 26
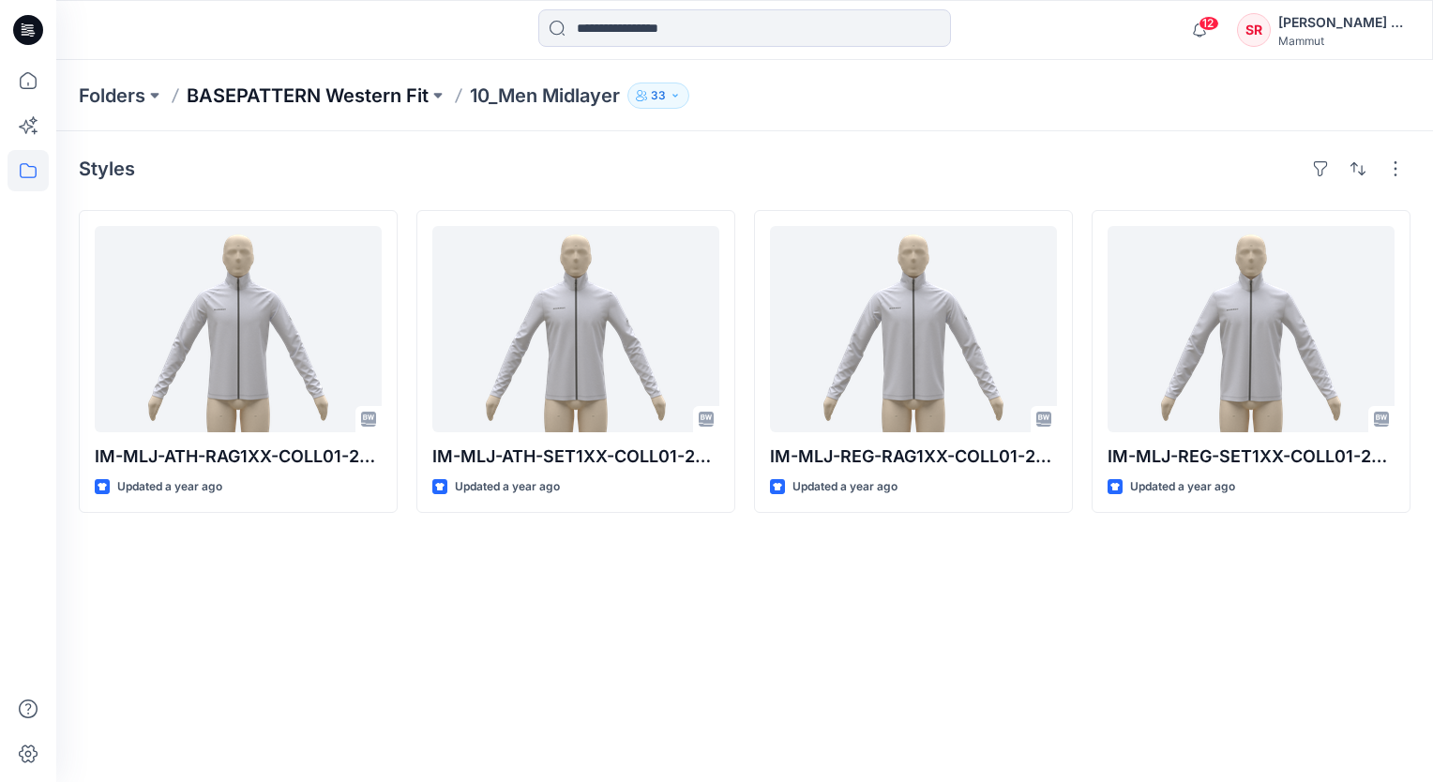
click at [313, 96] on p "BASEPATTERN Western Fit" at bounding box center [308, 96] width 242 height 26
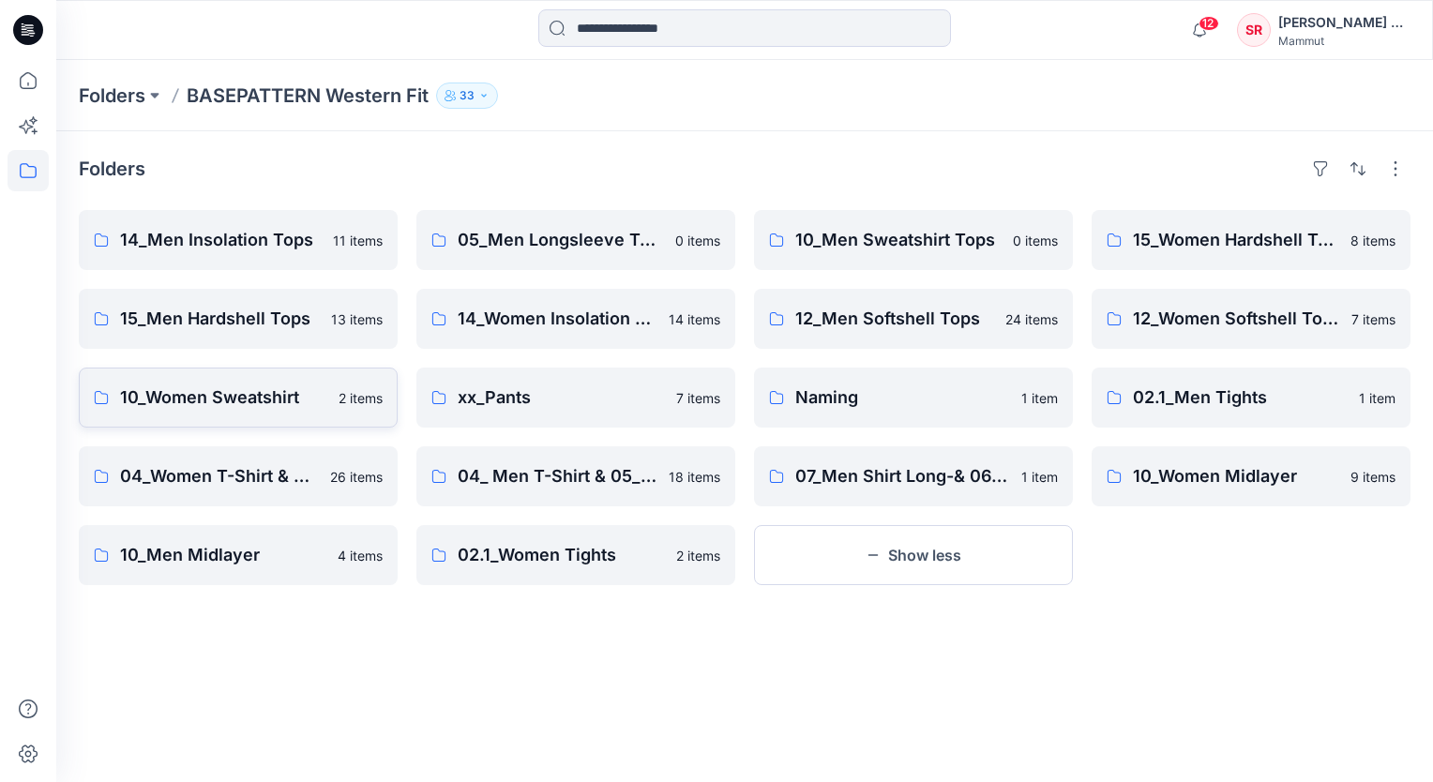
click at [245, 400] on p "10_Women Sweatshirt" at bounding box center [223, 398] width 207 height 26
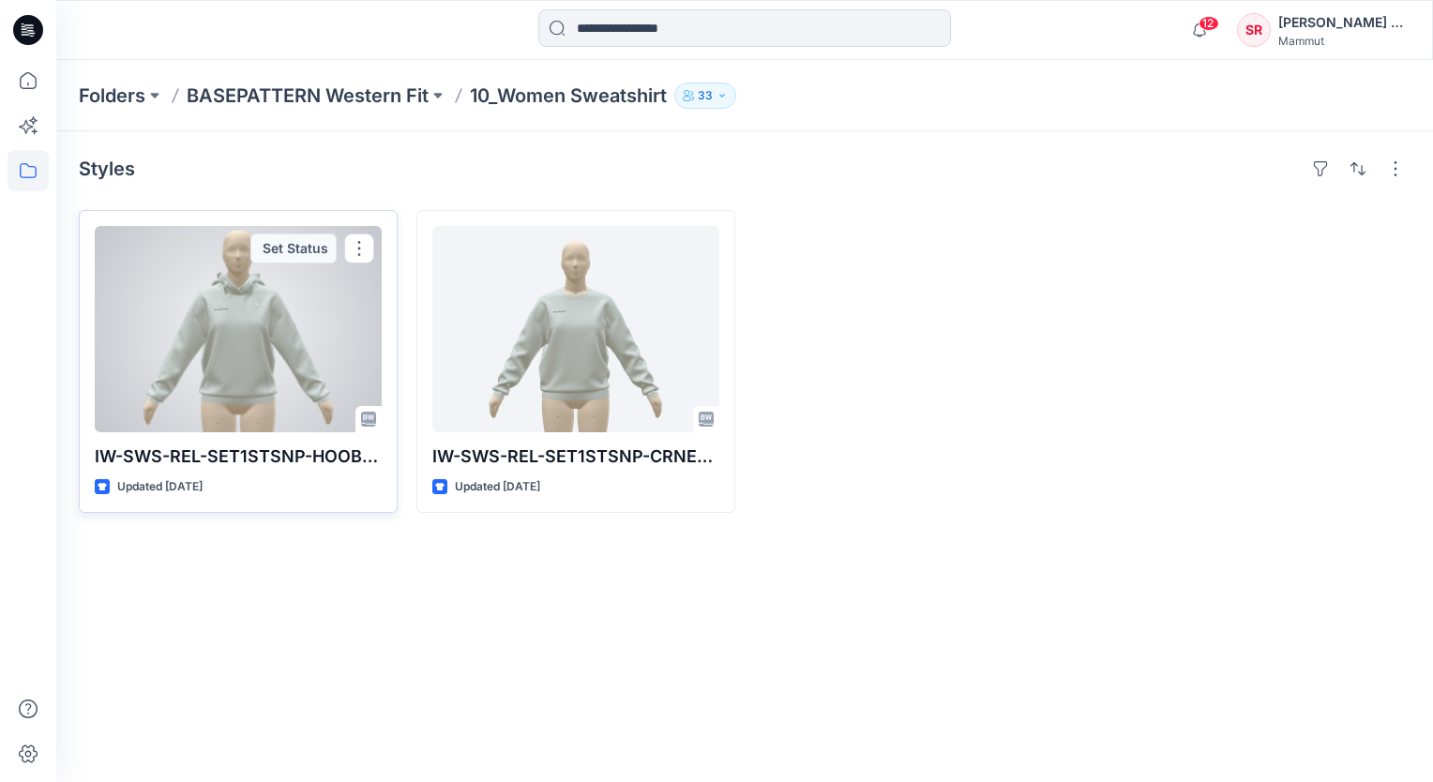
click at [253, 397] on div at bounding box center [238, 329] width 287 height 206
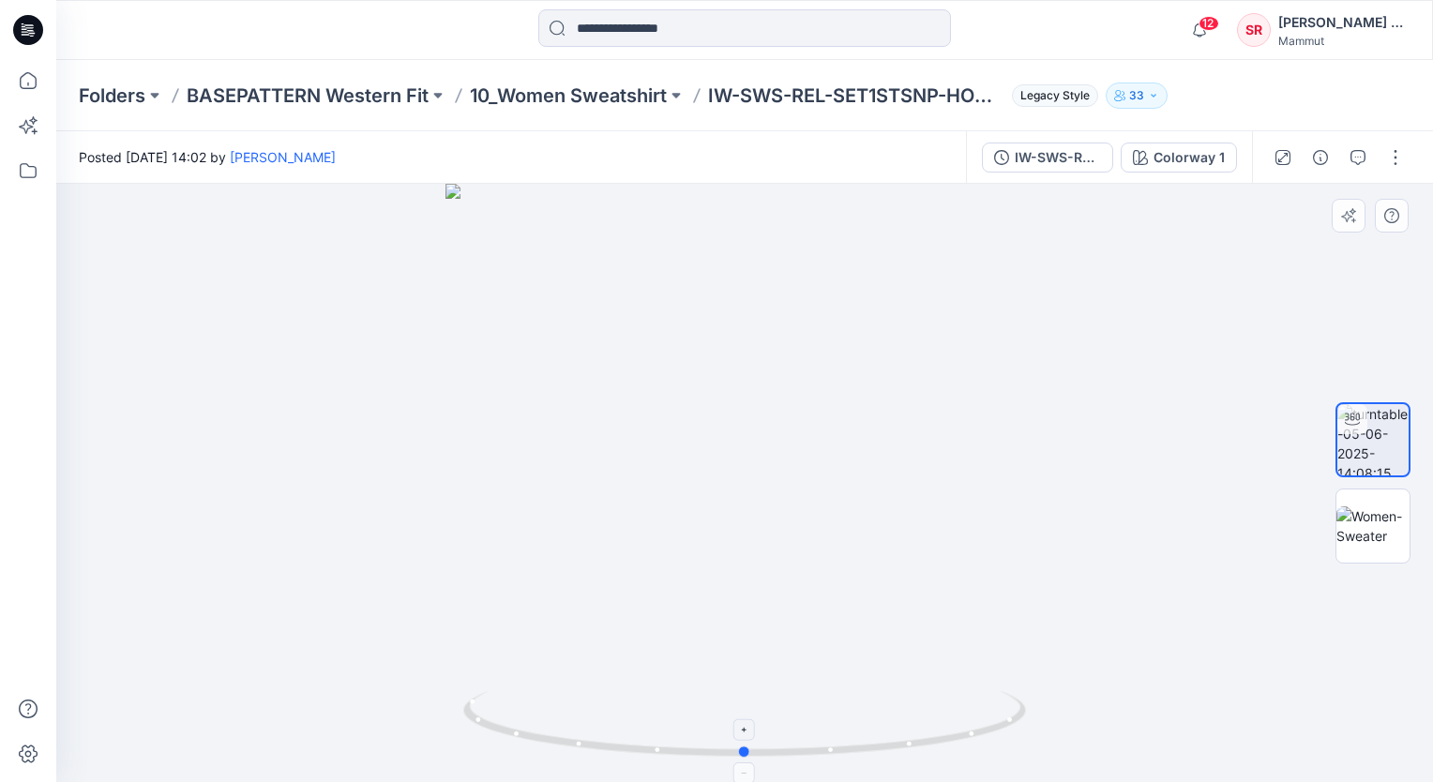
click at [830, 749] on circle at bounding box center [832, 750] width 5 height 5
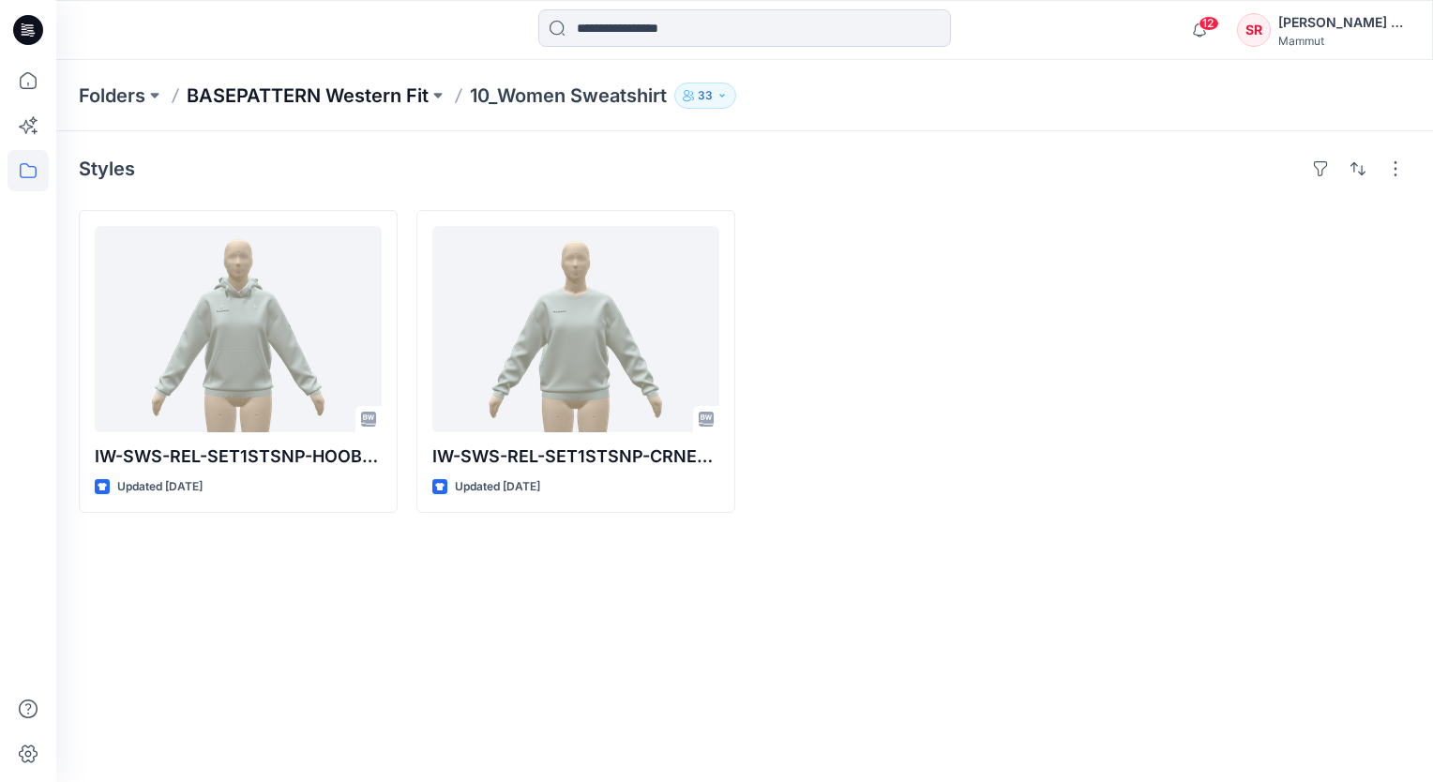
click at [233, 104] on p "BASEPATTERN Western Fit" at bounding box center [308, 96] width 242 height 26
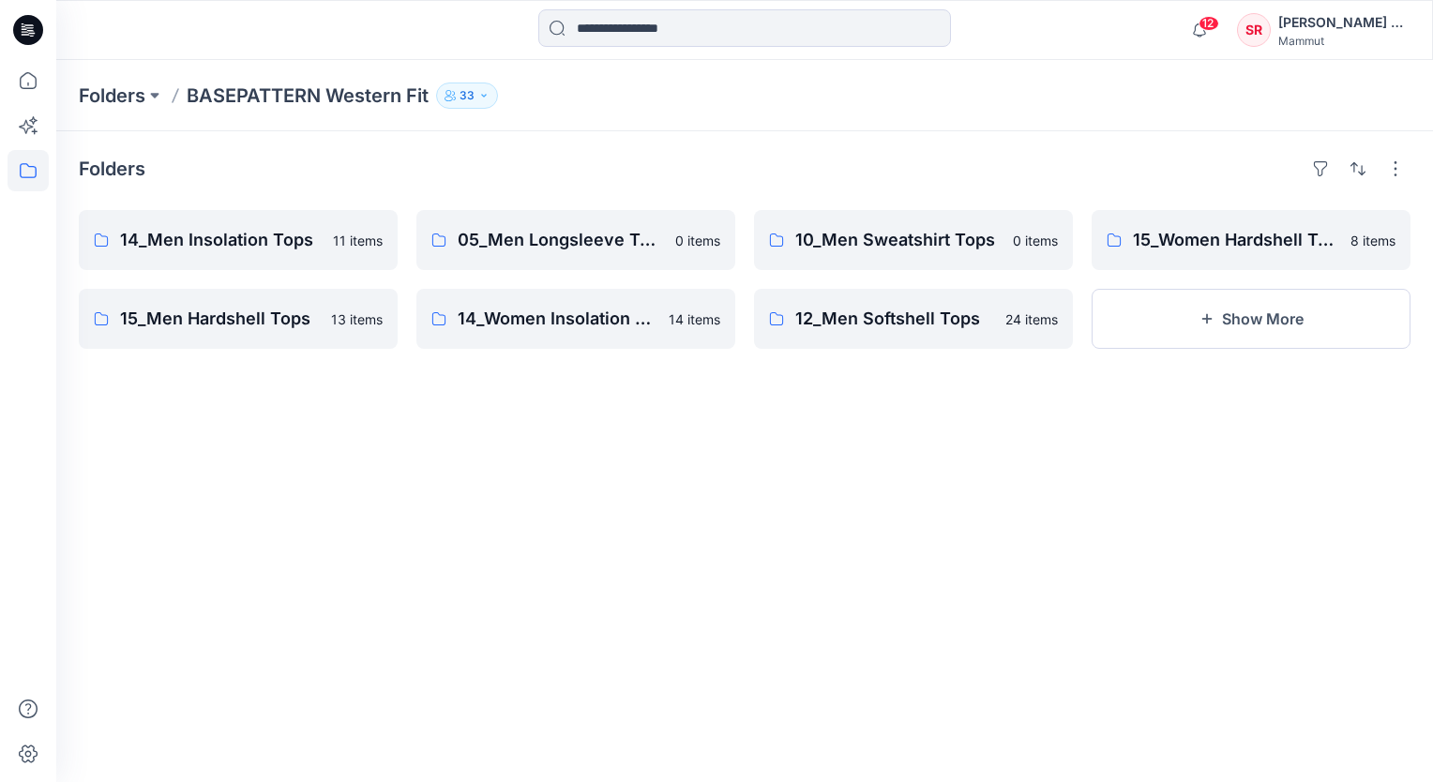
click at [443, 652] on div "Folders 14_Men Insolation Tops 11 items 15_Men Hardshell Tops 13 items 05_Men L…" at bounding box center [744, 456] width 1377 height 651
click at [288, 582] on div "Folders 14_Men Insolation Tops 11 items 15_Men Hardshell Tops 13 items 05_Men L…" at bounding box center [744, 456] width 1377 height 651
click at [1168, 337] on button "Show More" at bounding box center [1251, 319] width 319 height 60
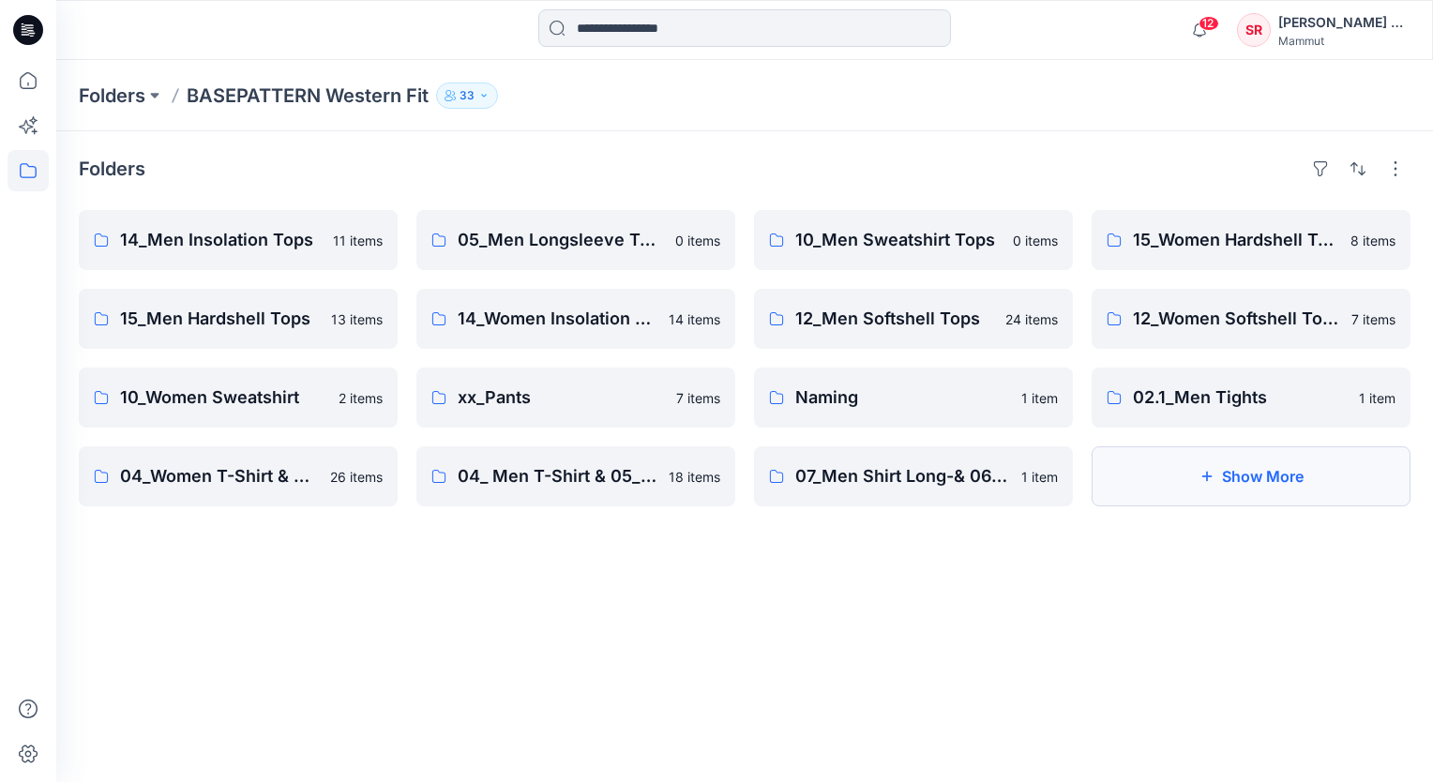
click at [1210, 492] on button "Show More" at bounding box center [1251, 476] width 319 height 60
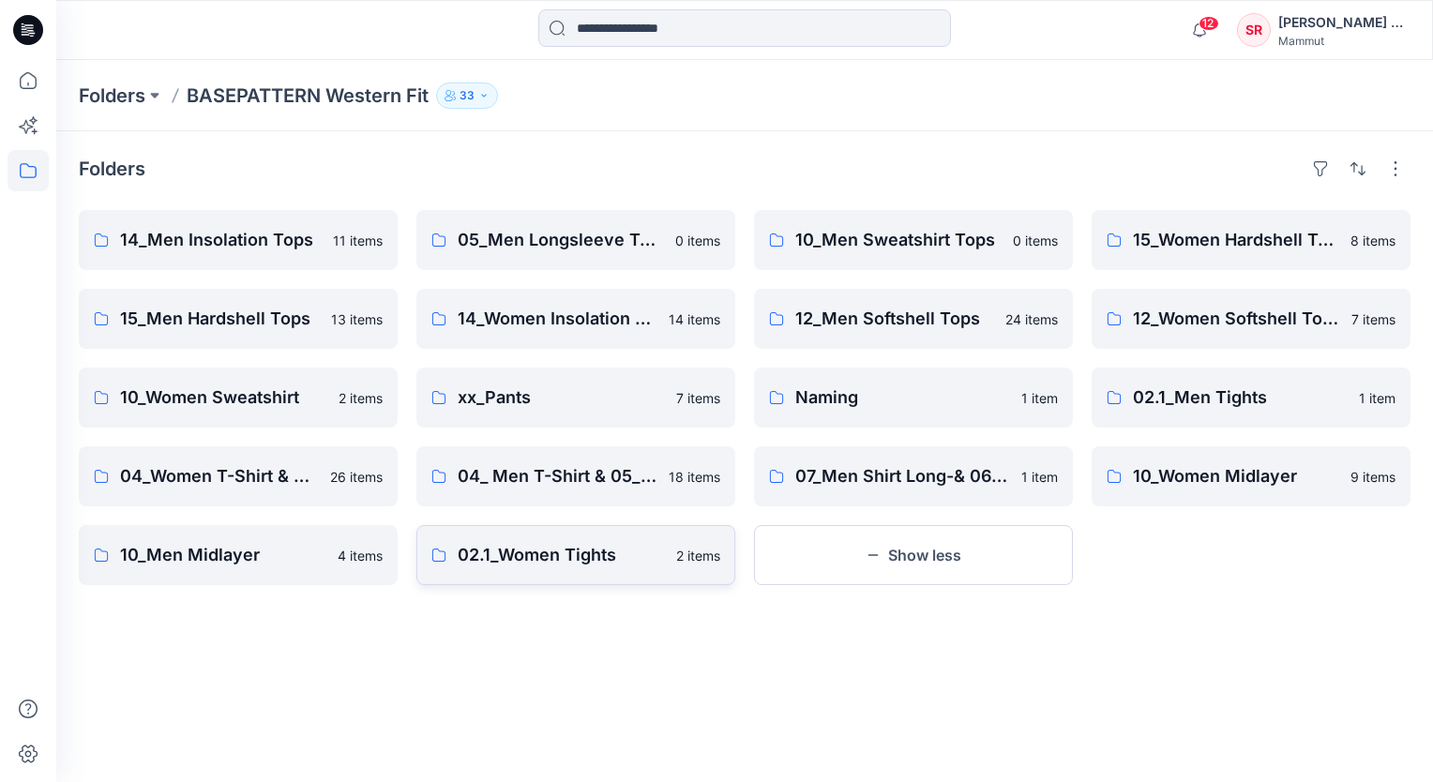
click at [634, 555] on p "02.1_Women Tights" at bounding box center [561, 555] width 207 height 26
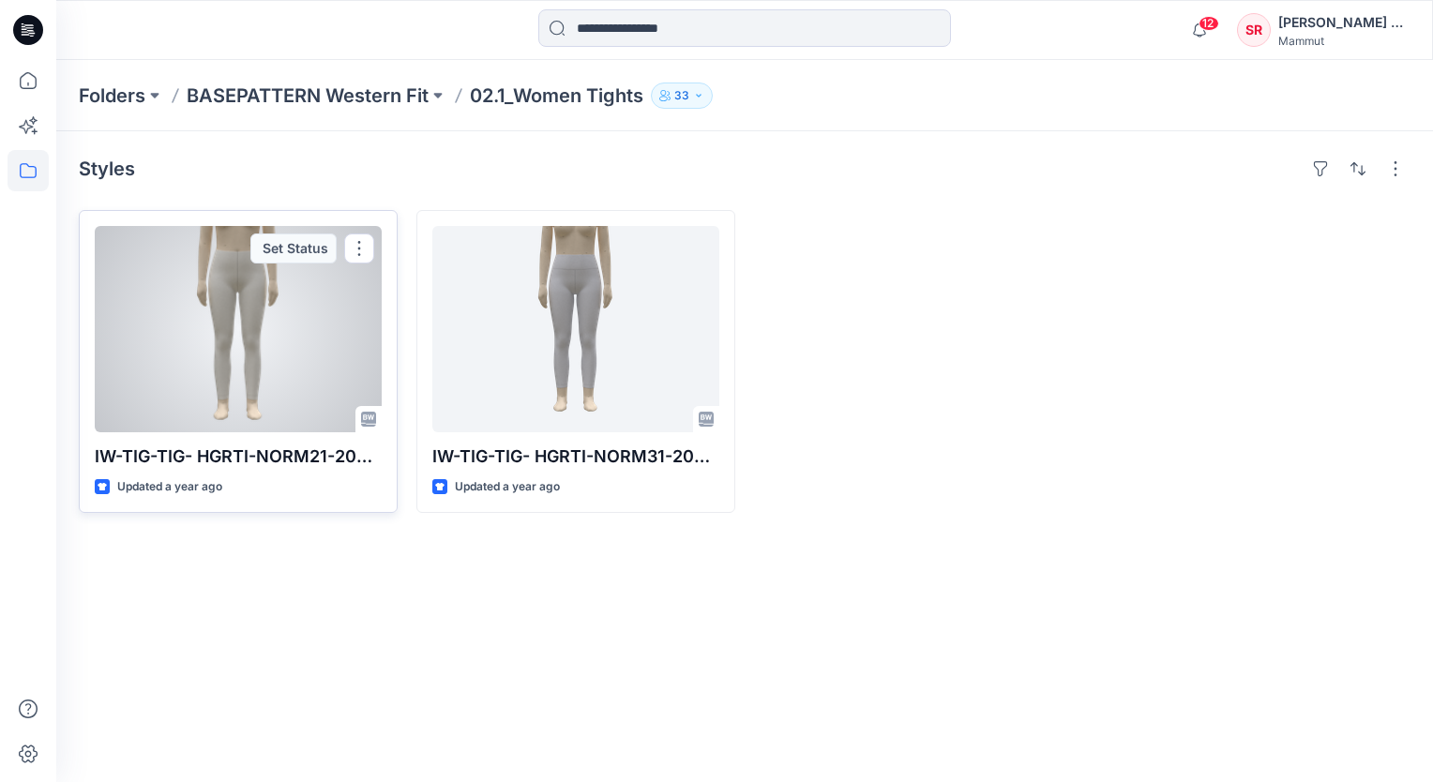
click at [225, 334] on div at bounding box center [238, 329] width 287 height 206
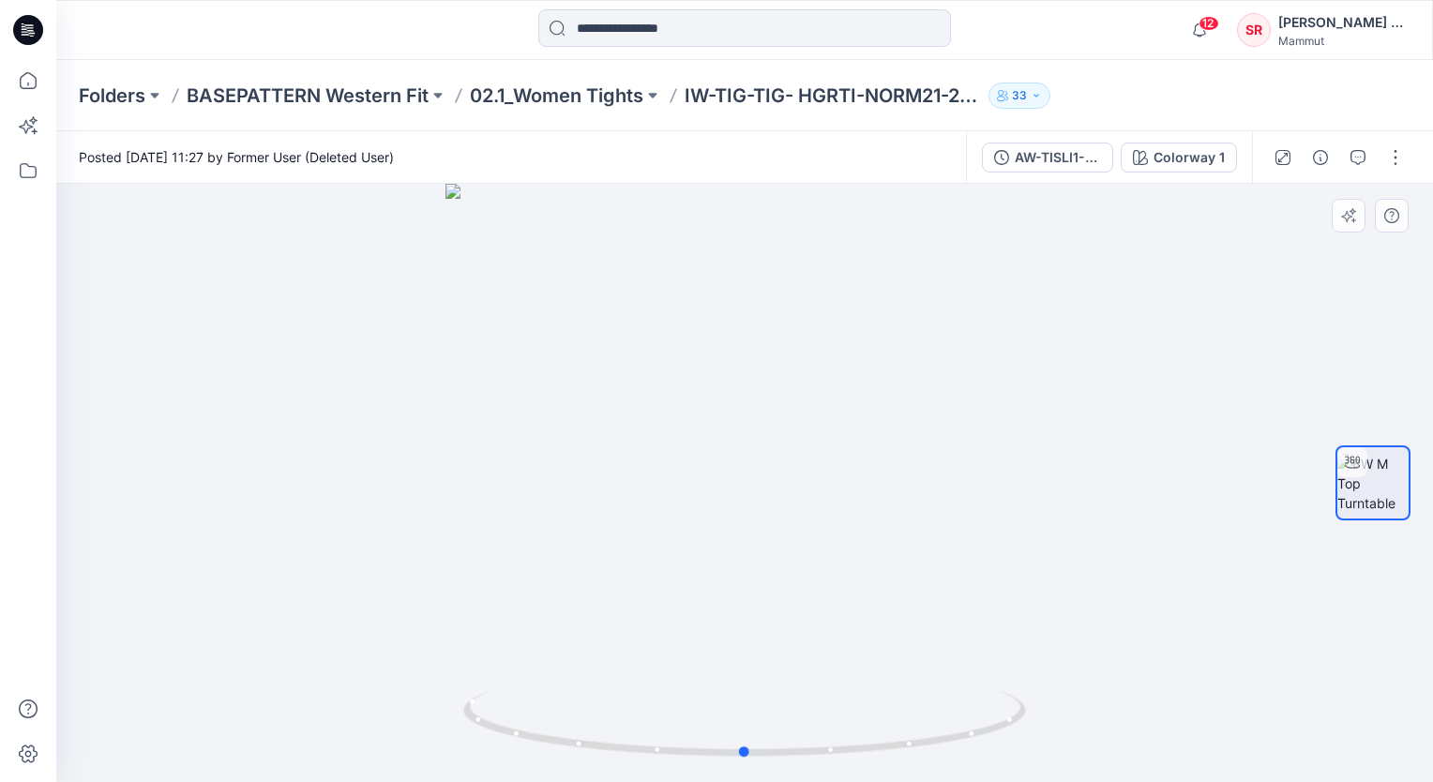
click at [250, 452] on div at bounding box center [744, 483] width 1377 height 598
click at [1402, 156] on button "button" at bounding box center [1396, 158] width 30 height 30
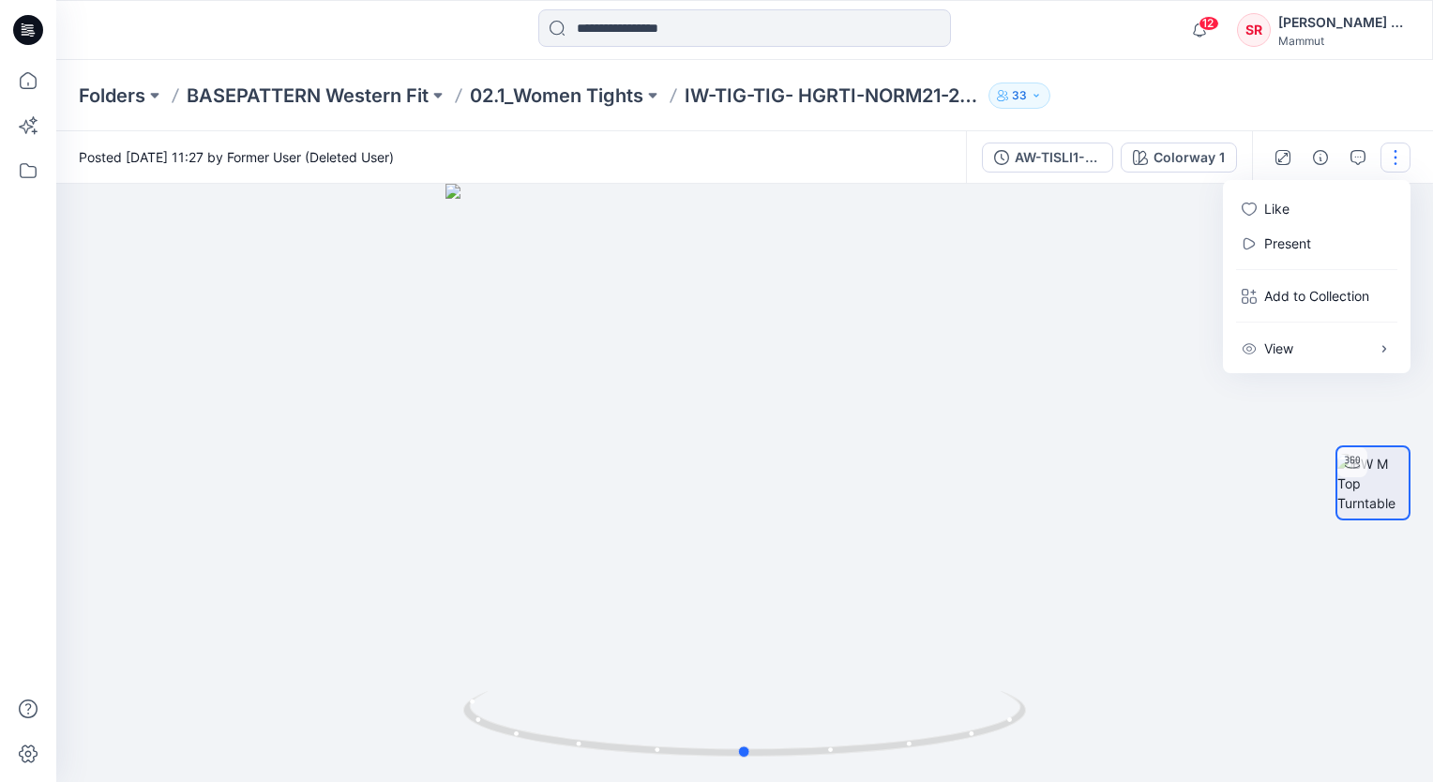
click at [1159, 457] on div at bounding box center [744, 483] width 1377 height 598
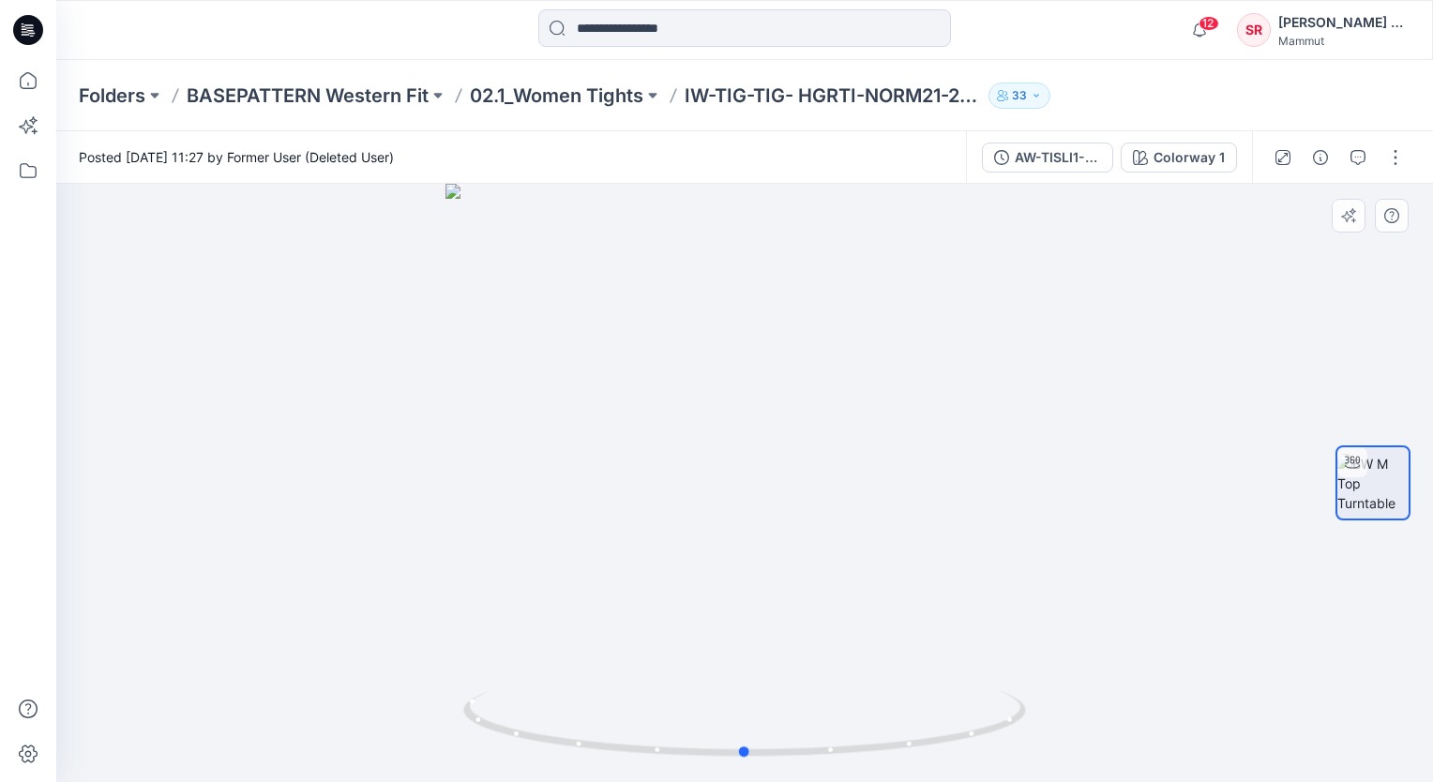
click at [684, 473] on div at bounding box center [744, 483] width 1377 height 598
click at [1388, 167] on button "button" at bounding box center [1396, 158] width 30 height 30
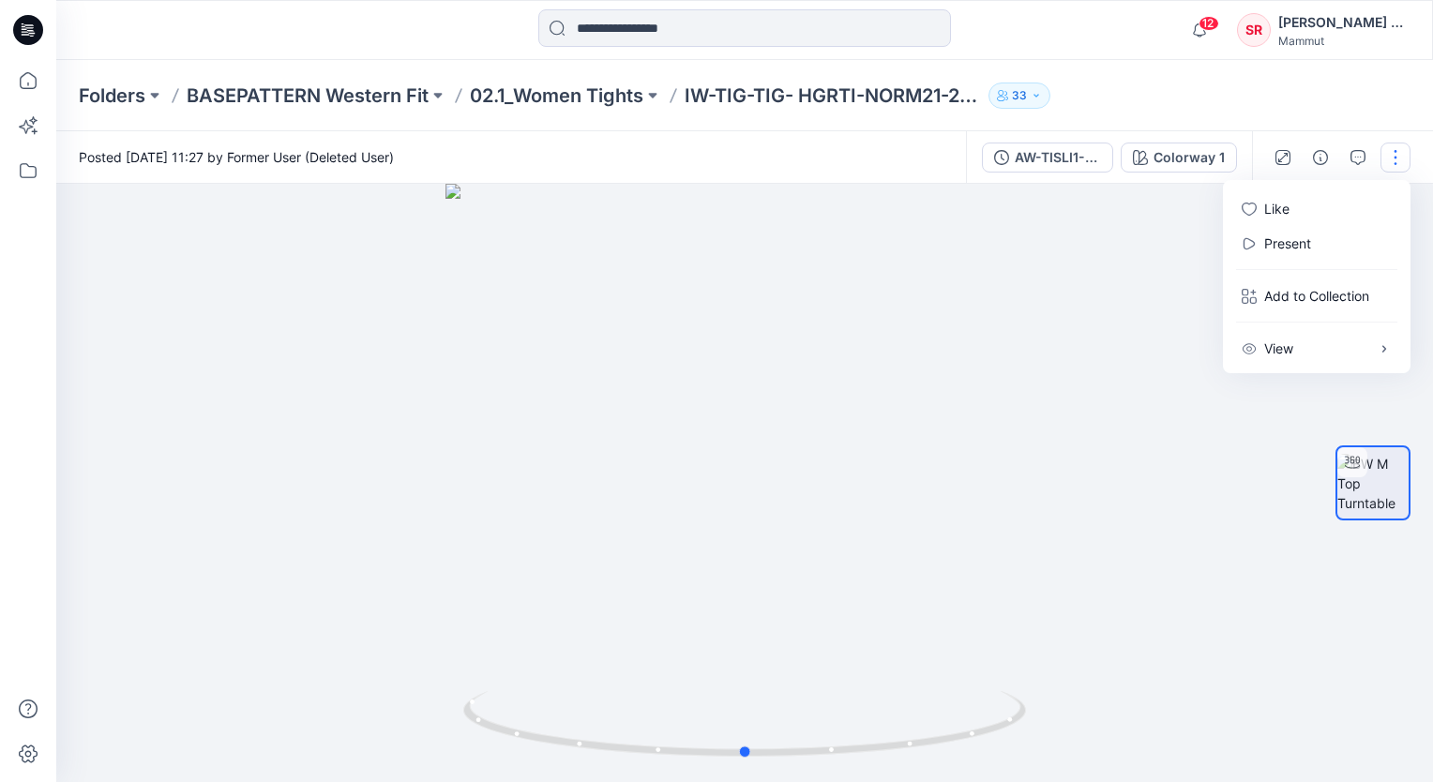
click at [1077, 342] on div at bounding box center [744, 483] width 1377 height 598
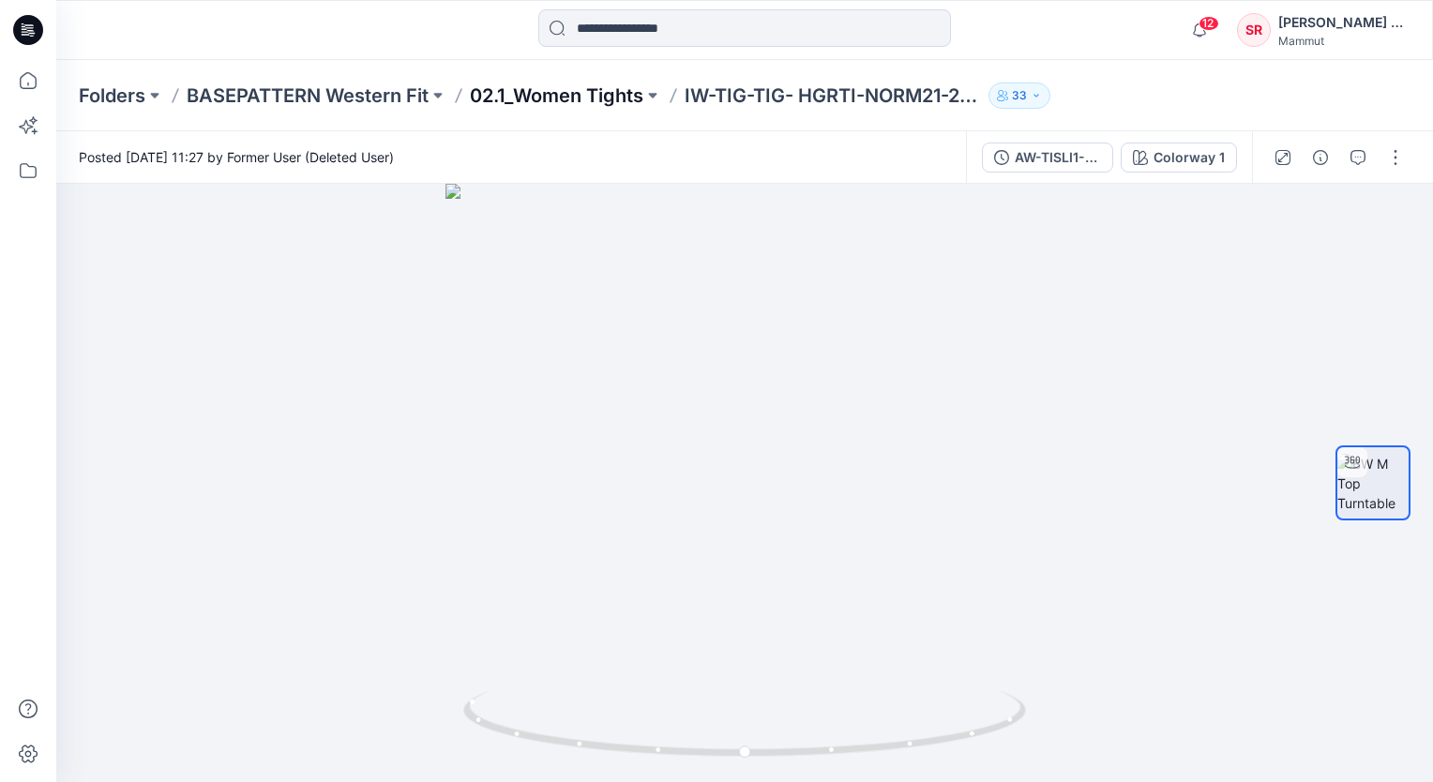
click at [621, 104] on p "02.1_Women Tights" at bounding box center [557, 96] width 174 height 26
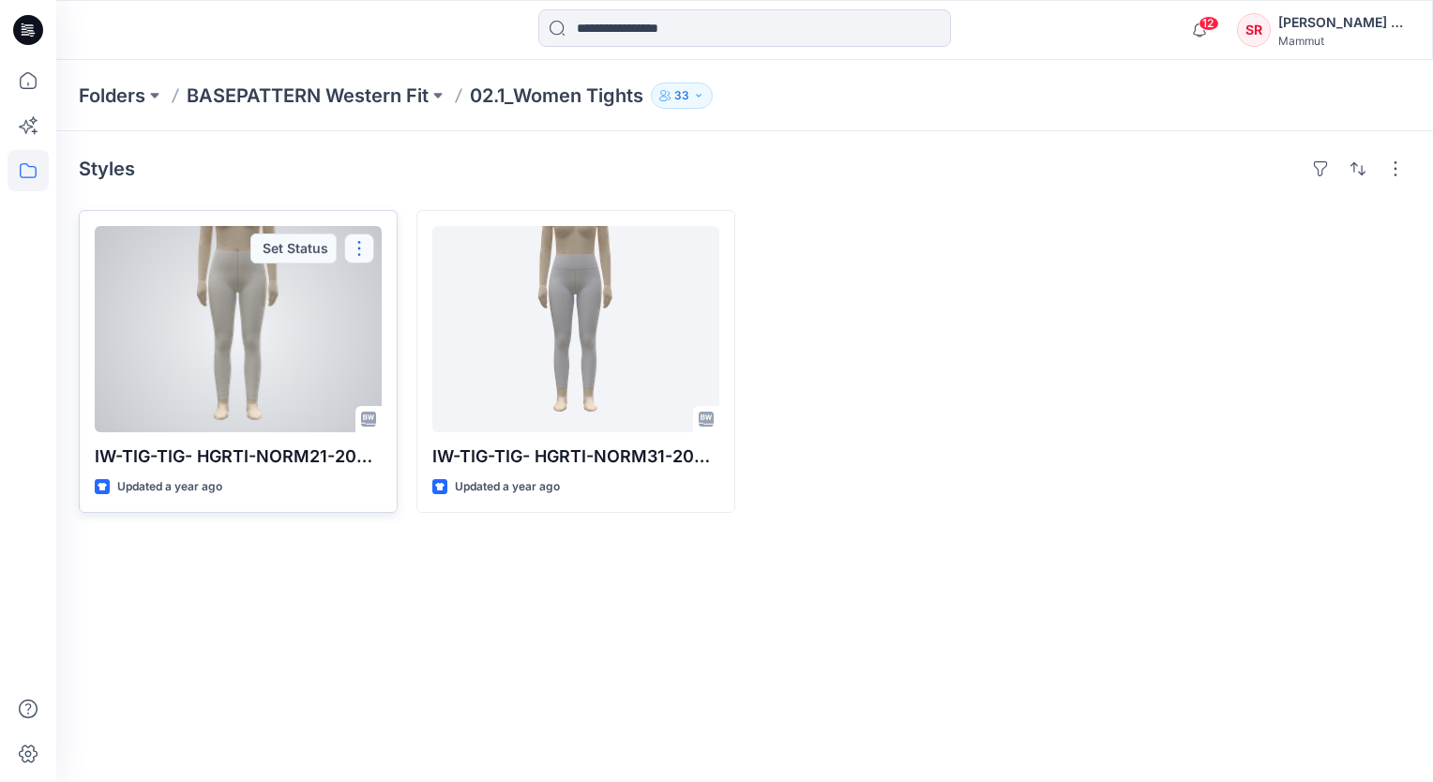
click at [358, 256] on button "button" at bounding box center [359, 249] width 30 height 30
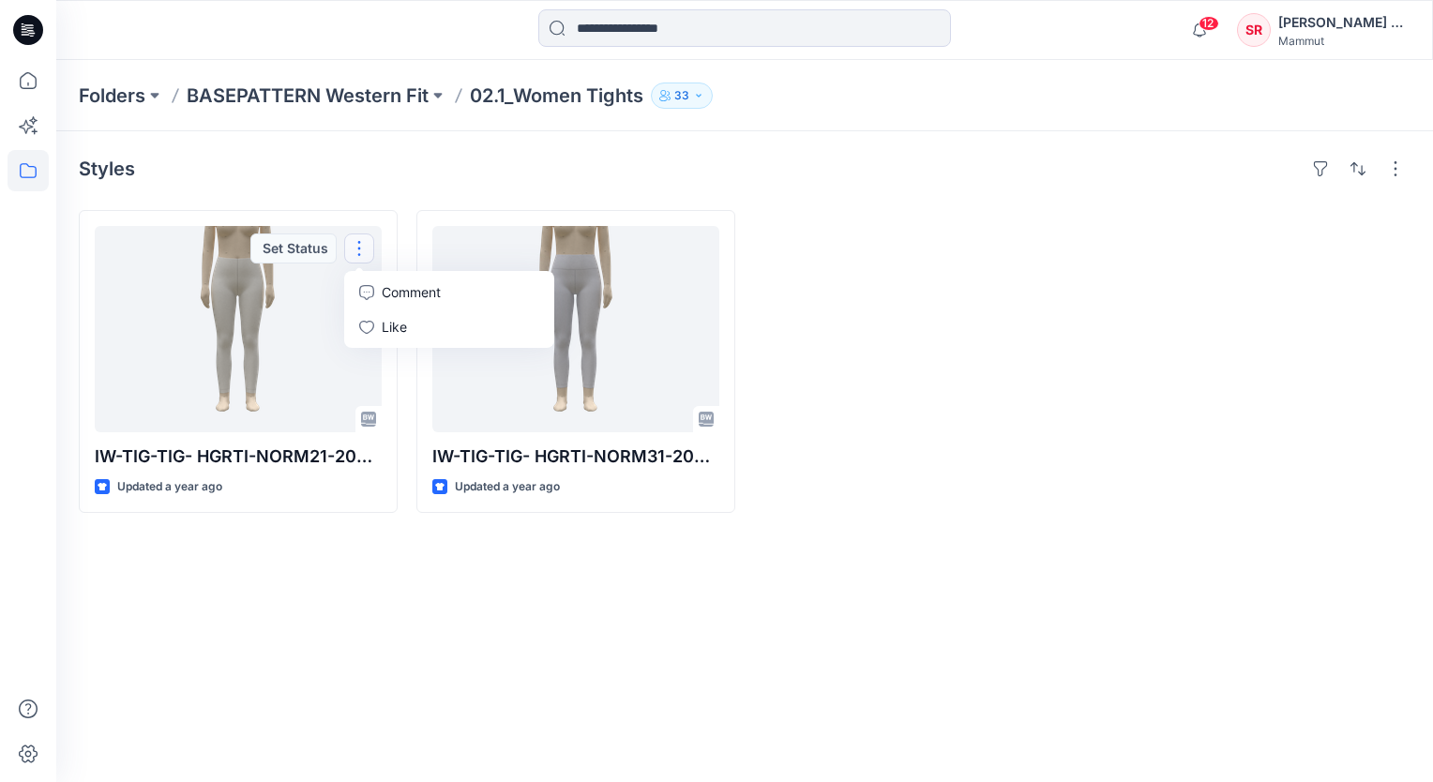
click at [243, 621] on div "Styles IW-TIG-TIG- HGRTI-NORM21-2023-09 Updated a year ago Set Status Comment L…" at bounding box center [744, 456] width 1377 height 651
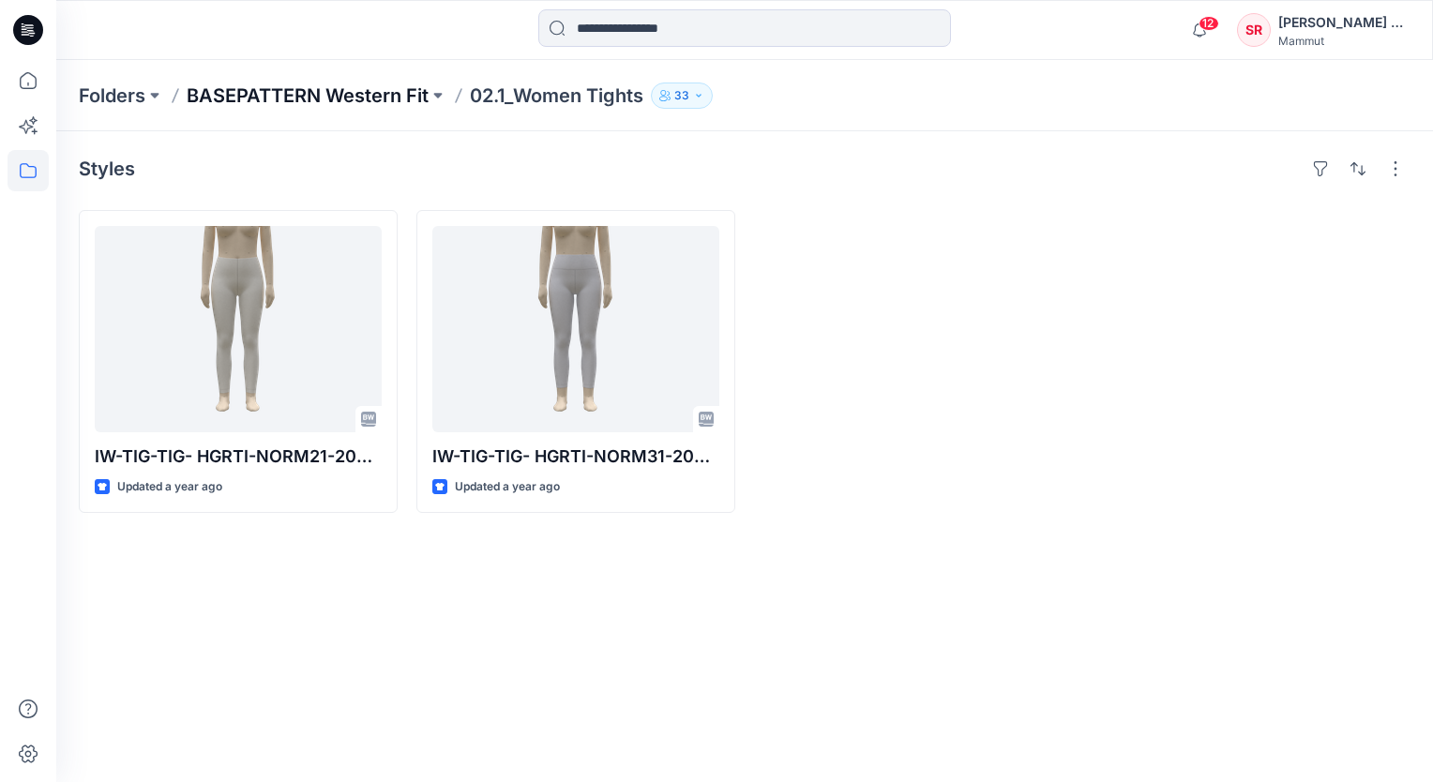
click at [300, 84] on p "BASEPATTERN Western Fit" at bounding box center [308, 96] width 242 height 26
